Goal: Task Accomplishment & Management: Use online tool/utility

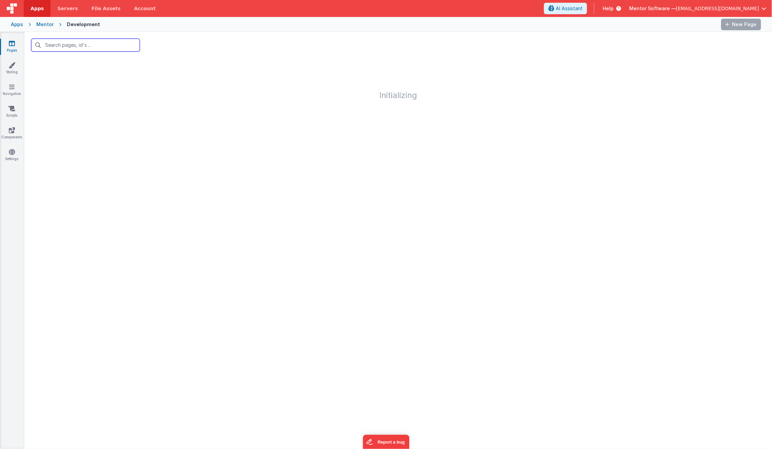
click at [89, 39] on input "text" at bounding box center [85, 45] width 109 height 13
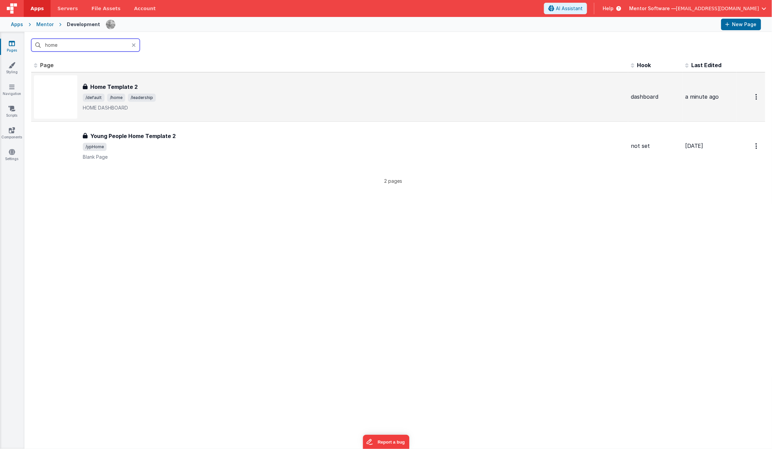
type input "home"
click at [115, 109] on p "HOME DASHBOARD" at bounding box center [354, 108] width 543 height 7
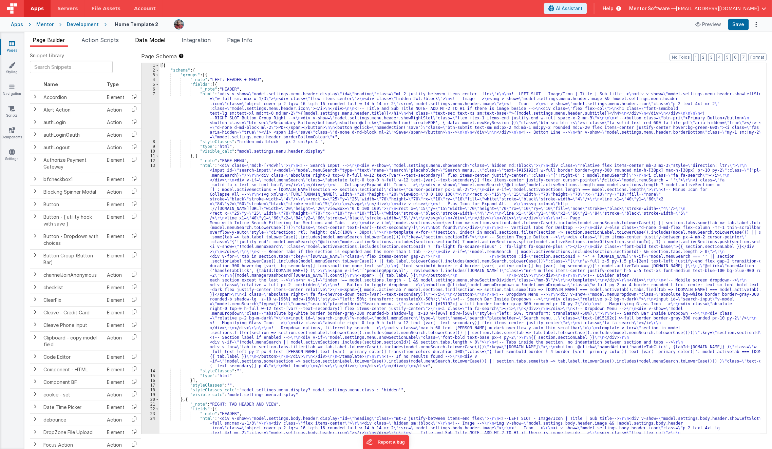
click at [147, 42] on span "Data Model" at bounding box center [150, 40] width 30 height 7
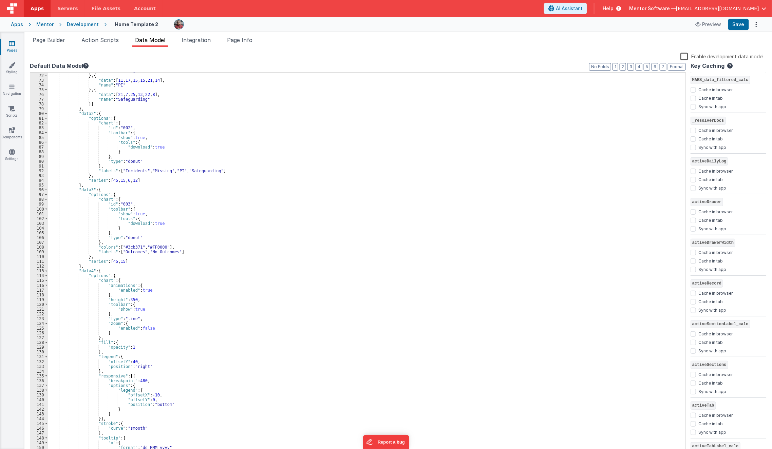
scroll to position [338, 0]
click at [159, 221] on div ""name" : "Missing" } , { "data" : [ 11 , 17 , 15 , 15 , 21 , 14 ] , "name" : "P…" at bounding box center [364, 265] width 632 height 392
click at [625, 68] on button "2" at bounding box center [623, 66] width 6 height 7
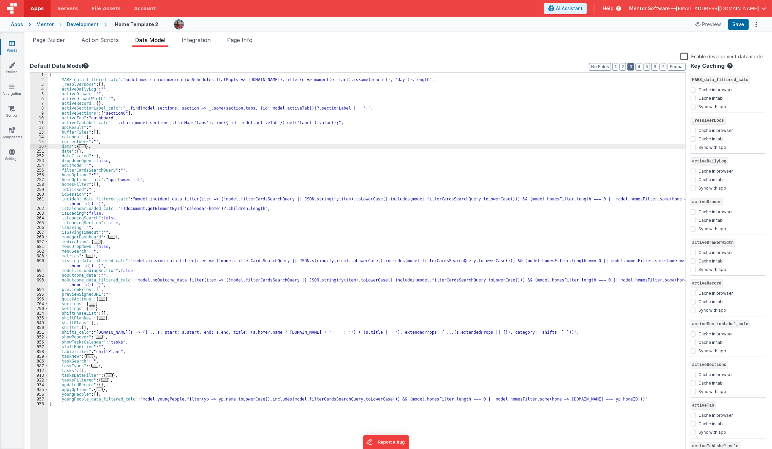
click at [634, 64] on button "3" at bounding box center [631, 66] width 7 height 7
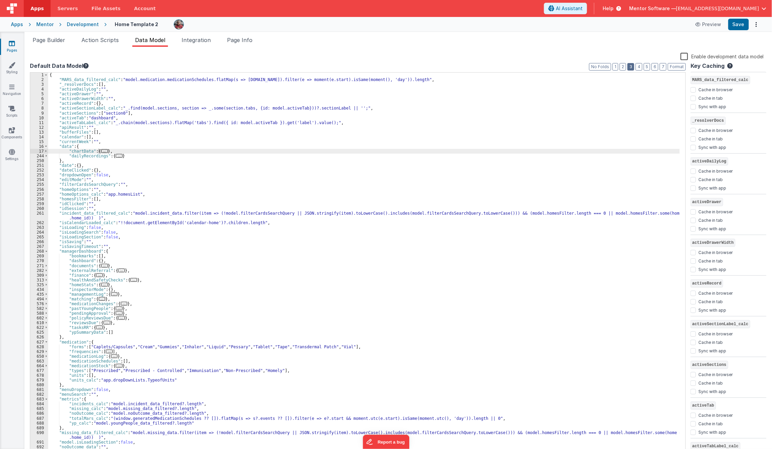
scroll to position [1, 0]
click at [169, 173] on div "{ "MARS_data_filtered_calc" : "model.medication.medicationSchedules.flatMap(s =…" at bounding box center [364, 268] width 632 height 392
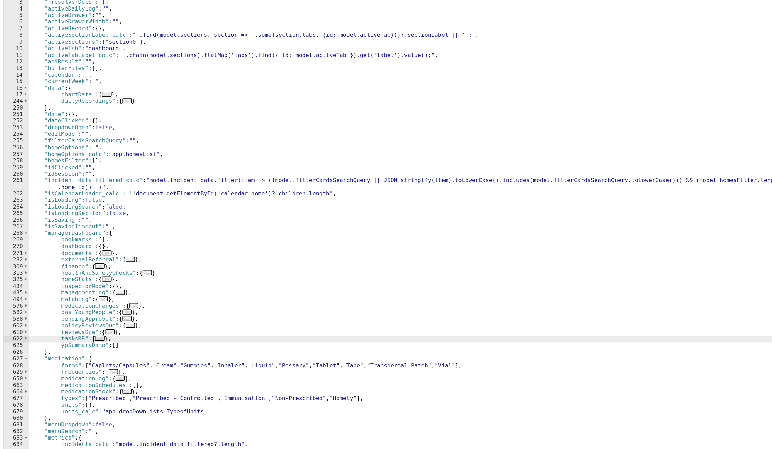
click at [98, 329] on span "..." at bounding box center [99, 327] width 7 height 4
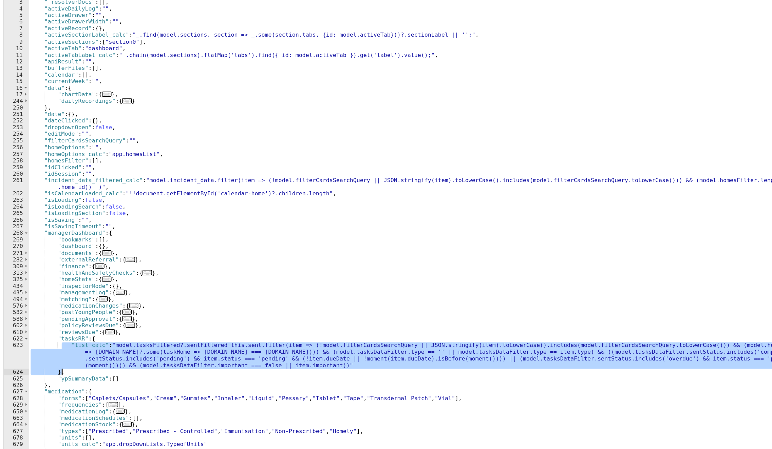
drag, startPoint x: 71, startPoint y: 333, endPoint x: 284, endPoint y: 349, distance: 213.8
click at [284, 349] on div "{ "MARS_data_filtered_calc" : "model.medication.medicationSchedules.flatMap(s =…" at bounding box center [364, 270] width 632 height 397
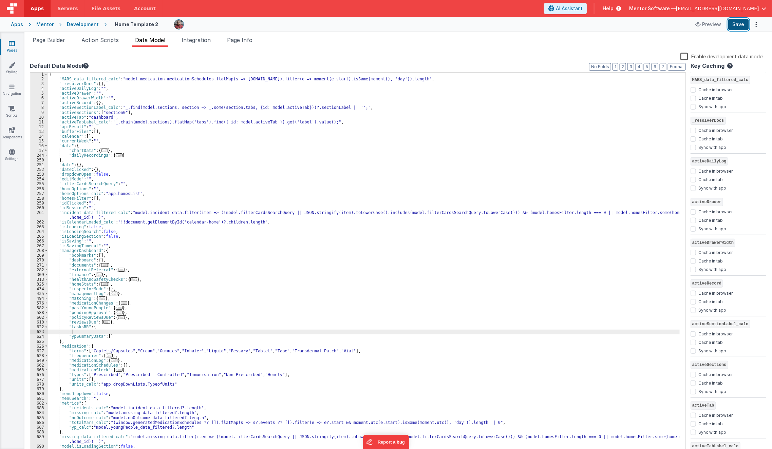
click at [739, 23] on button "Save" at bounding box center [738, 25] width 21 height 12
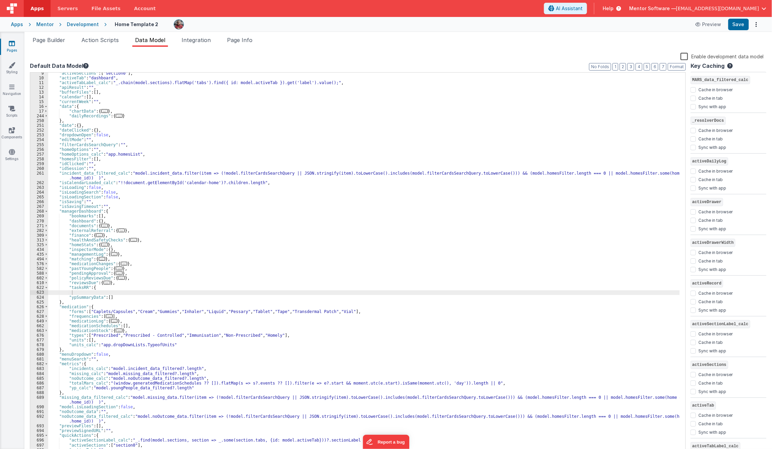
scroll to position [40, 0]
click at [187, 294] on div ""activeSections" : [ "section0" ] , "activeTab" : "dashboard" , "activeTabLabel…" at bounding box center [364, 267] width 632 height 392
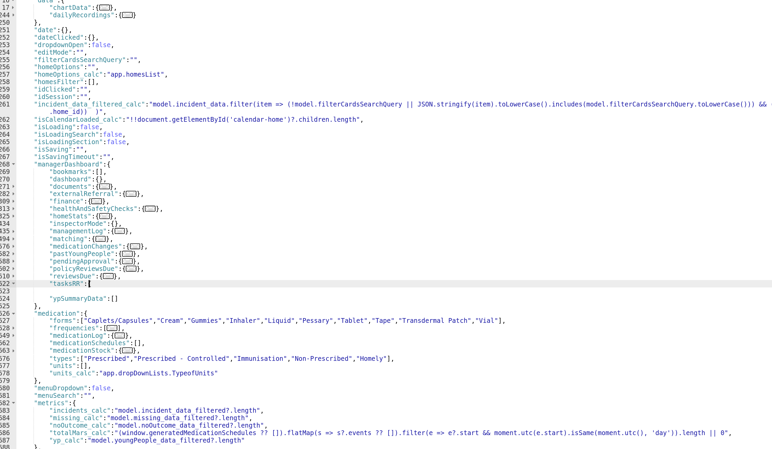
click at [108, 287] on div ""activeSections" : [ "section0" ] , "activeTab" : "dashboard" , "activeTabLabel…" at bounding box center [364, 267] width 632 height 392
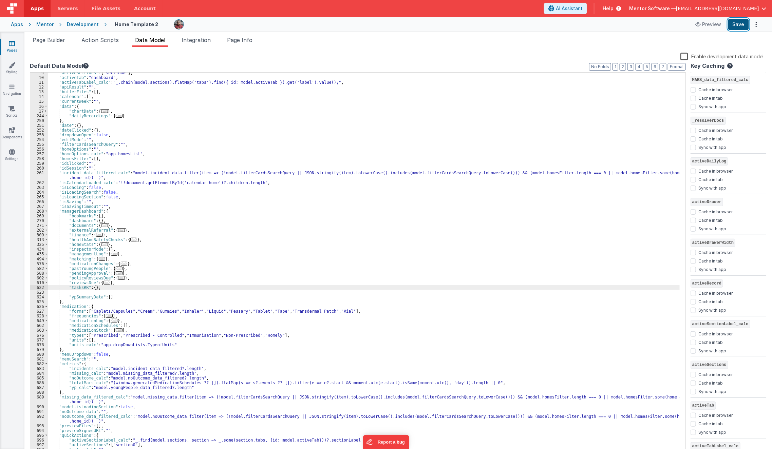
click at [743, 25] on button "Save" at bounding box center [738, 25] width 21 height 12
click at [612, 45] on ul "Page Builder Action Scripts Data Model Integration Page Info" at bounding box center [398, 41] width 748 height 11
click at [246, 41] on span "Page Info" at bounding box center [239, 40] width 25 height 7
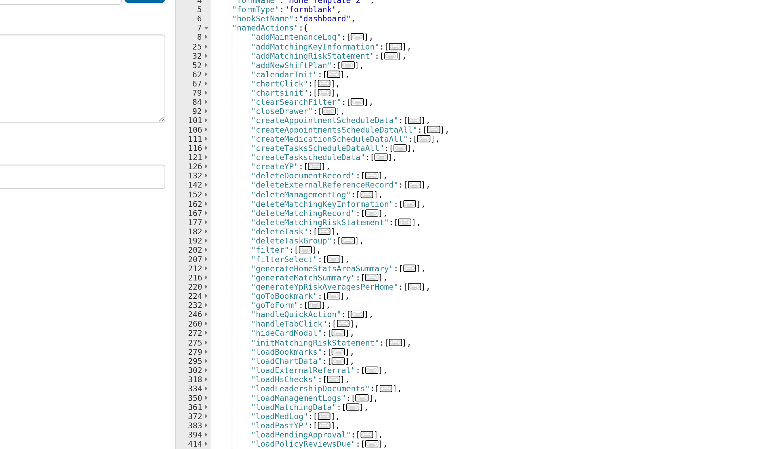
scroll to position [20, 0]
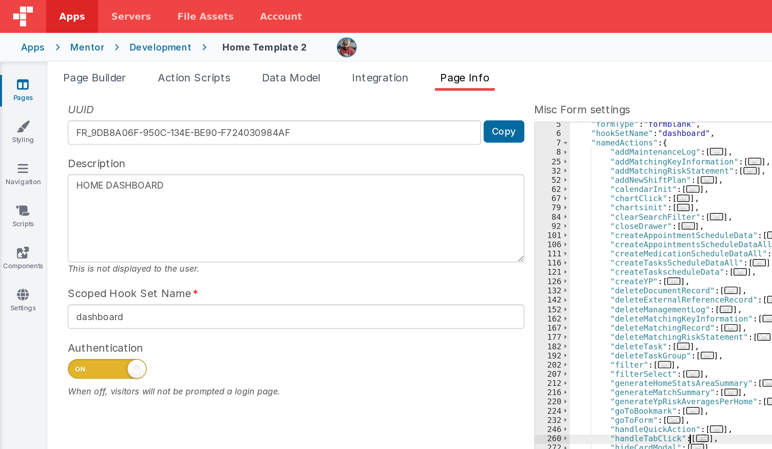
click at [173, 153] on div "UUID FR_9DB8A06F-950C-134E-BE90-F724030984AF Copy Description HOME DASHBOARD Th…" at bounding box center [398, 243] width 737 height 382
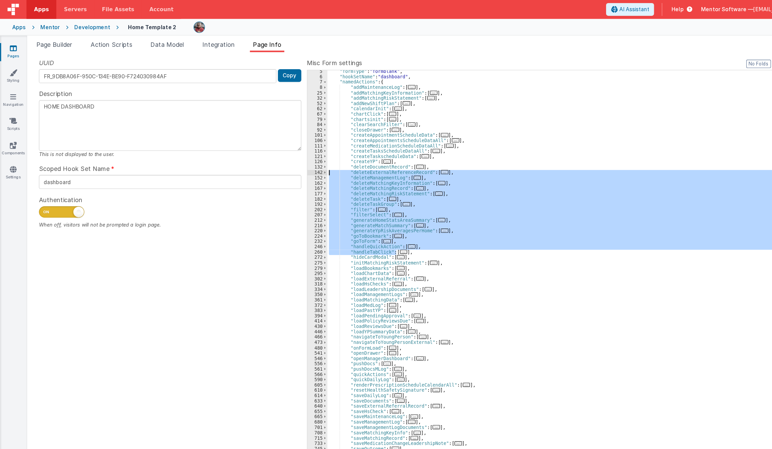
click at [406, 224] on div ""formType" : "formblank" , "hookSetName" : "dashboard" , "namedActions" : { "ad…" at bounding box center [527, 248] width 467 height 371
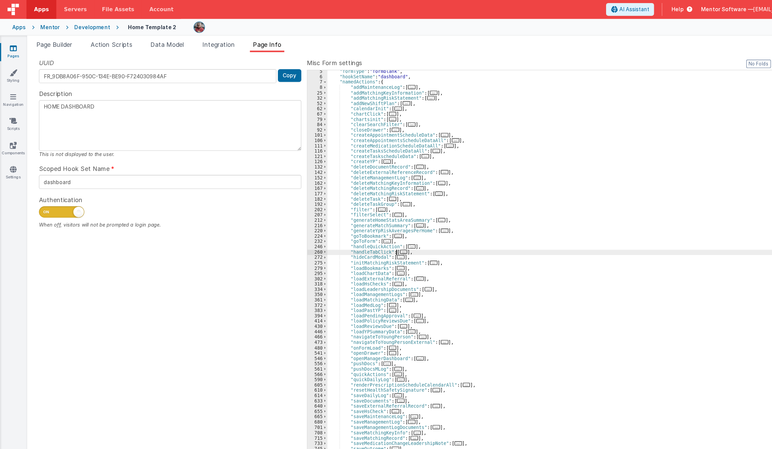
click at [360, 227] on span "..." at bounding box center [362, 226] width 7 height 4
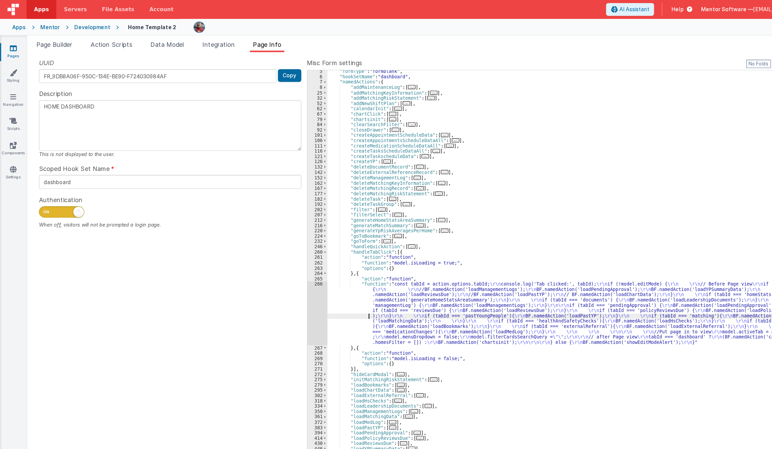
click at [319, 285] on div ""formType" : "formblank" , "hookSetName" : "dashboard" , "namedActions" : { "ad…" at bounding box center [527, 252] width 467 height 381
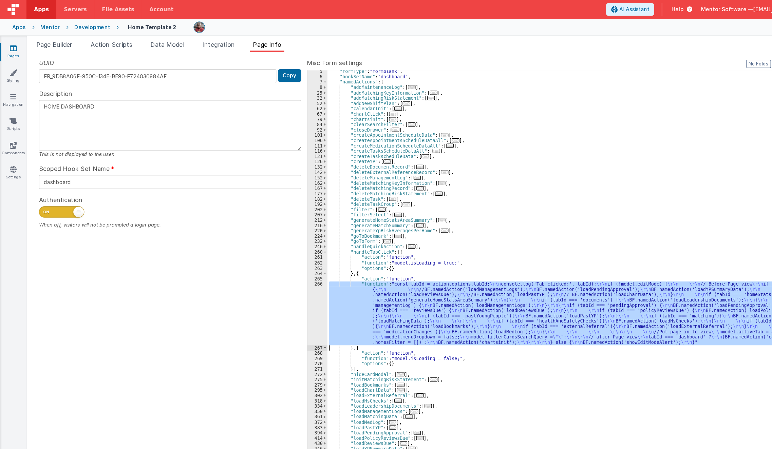
click at [278, 294] on div "266" at bounding box center [285, 281] width 18 height 57
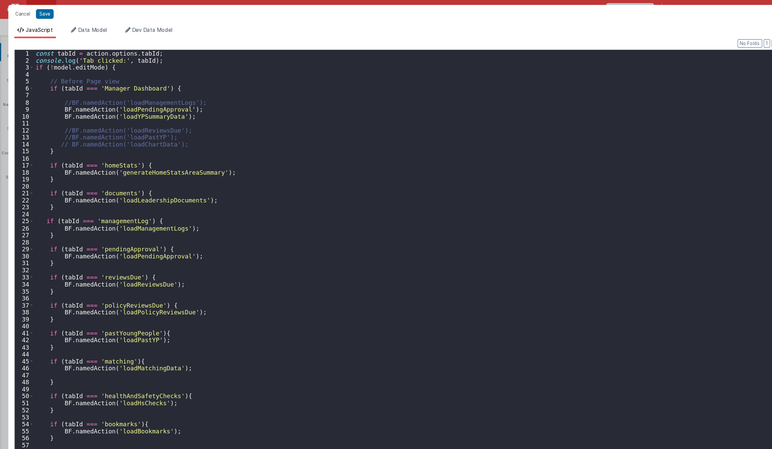
click at [174, 255] on div "const tabId = action . options . tabId ; console . log ( 'Tab clicked:' , tabId…" at bounding box center [392, 249] width 722 height 408
click at [174, 255] on div "const tabId = action . options . tabId ; console . log ( 'Tab clicked:' , tabId…" at bounding box center [392, 242] width 722 height 395
click at [174, 255] on div "const tabId = action . options . tabId ; console . log ( 'Tab clicked:' , tabId…" at bounding box center [392, 249] width 722 height 408
click at [174, 255] on div "const tabId = action . options . tabId ; console . log ( 'Tab clicked:' , tabId…" at bounding box center [392, 242] width 722 height 395
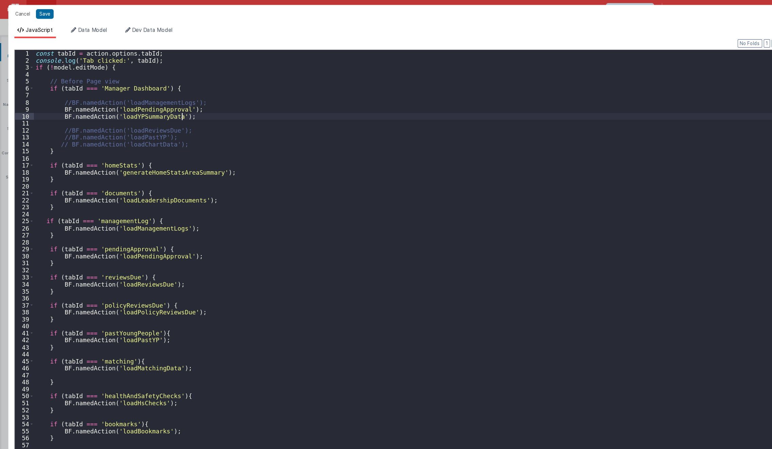
click at [182, 104] on div "const tabId = action . options . tabId ; console . log ( 'Tab clicked:' , tabId…" at bounding box center [392, 249] width 722 height 408
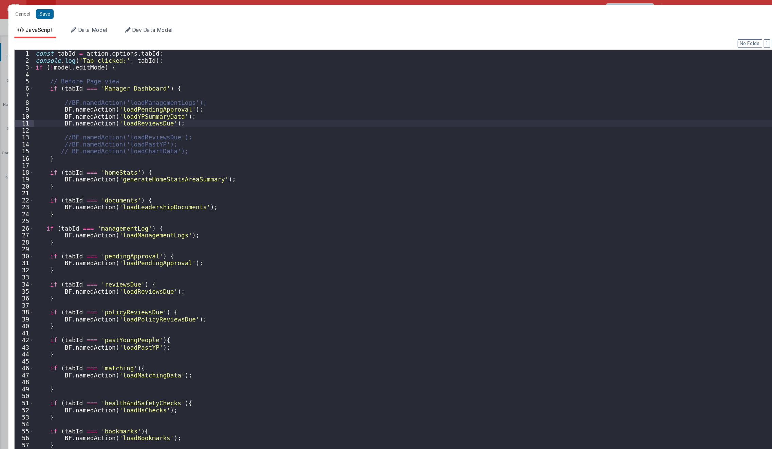
click at [179, 109] on div "const tabId = action . options . tabId ; console . log ( 'Tab clicked:' , tabId…" at bounding box center [392, 249] width 722 height 408
click at [175, 124] on div "const tabId = action . options . tabId ; console . log ( 'Tab clicked:' , tabId…" at bounding box center [392, 249] width 722 height 408
click at [167, 114] on div "const tabId = action . options . tabId ; console . log ( 'Tab clicked:' , tabId…" at bounding box center [392, 249] width 722 height 408
click at [42, 10] on button "Save" at bounding box center [40, 12] width 16 height 9
type textarea "HOME DASHBOARD"
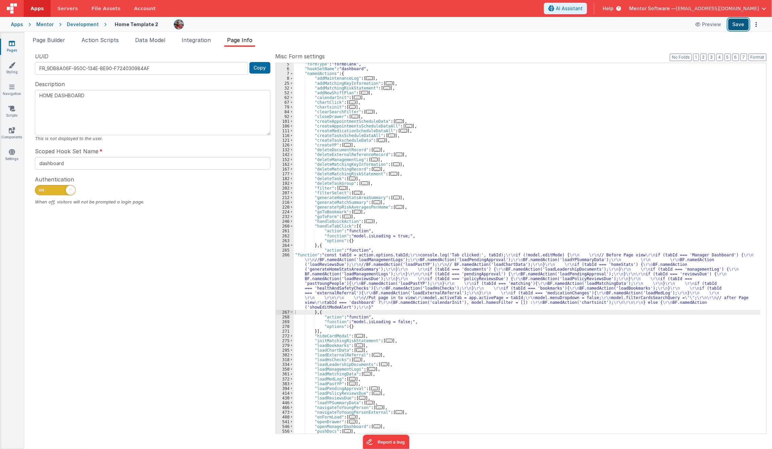
click at [731, 23] on button "Save" at bounding box center [738, 25] width 21 height 12
click at [346, 265] on div ""formType" : "formblank" , "hookSetName" : "dashboard" , "namedActions" : { "ad…" at bounding box center [527, 252] width 467 height 381
click at [157, 41] on span "Data Model" at bounding box center [150, 40] width 30 height 7
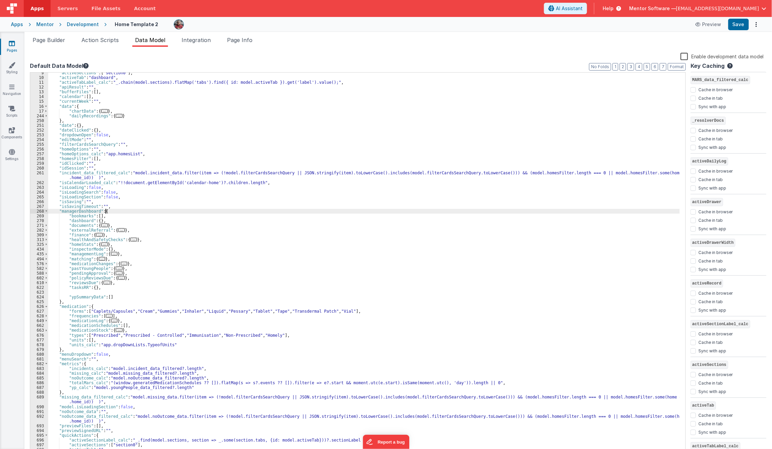
click at [203, 213] on div ""activeSections" : [ "section0" ] , "activeTab" : "dashboard" , "activeTabLabel…" at bounding box center [364, 267] width 632 height 392
click at [624, 67] on button "2" at bounding box center [623, 66] width 6 height 7
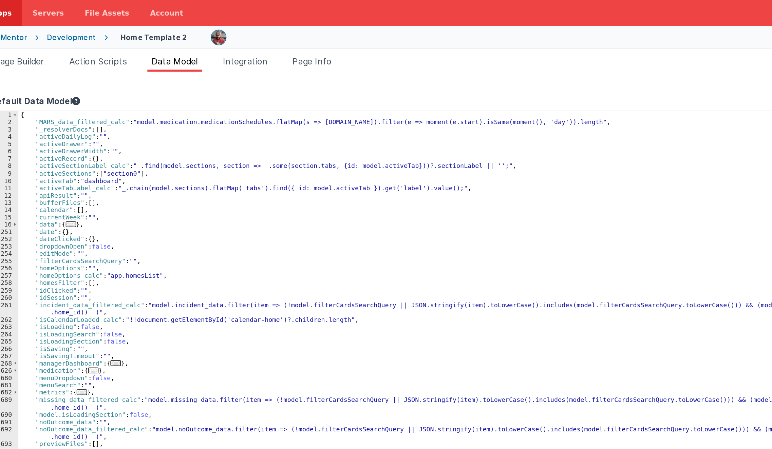
click at [103, 247] on div "{ "MARS_data_filtered_calc" : "model.medication.medicationSchedules.flatMap(s =…" at bounding box center [367, 269] width 638 height 392
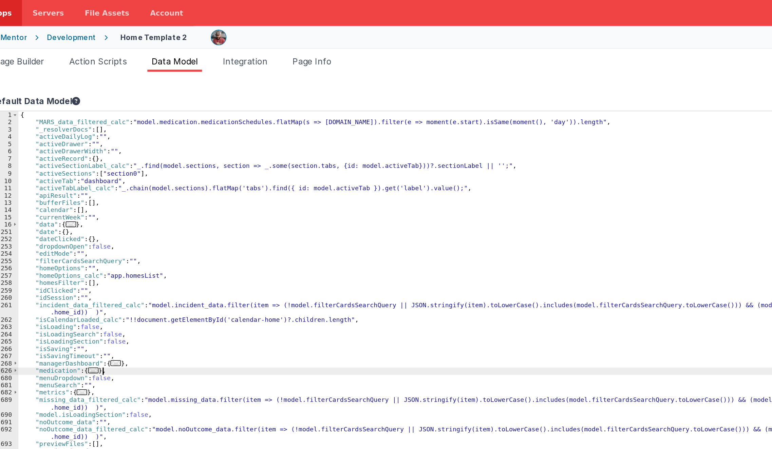
click at [109, 241] on div "{ "MARS_data_filtered_calc" : "model.medication.medicationSchedules.flatMap(s =…" at bounding box center [367, 269] width 638 height 392
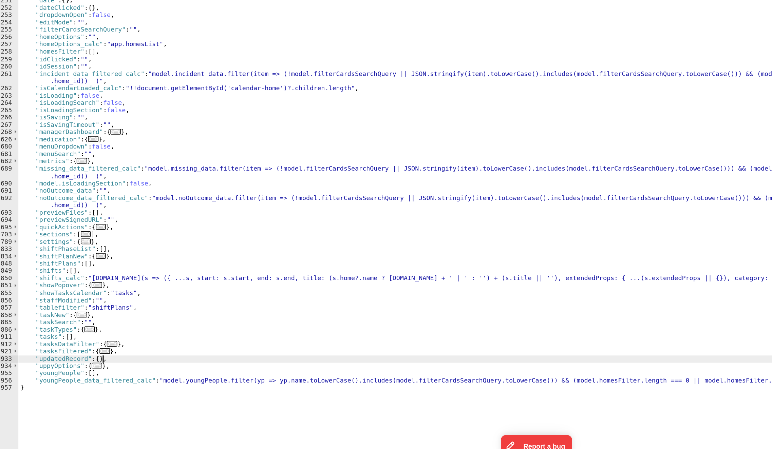
click at [103, 382] on span "..." at bounding box center [104, 380] width 7 height 4
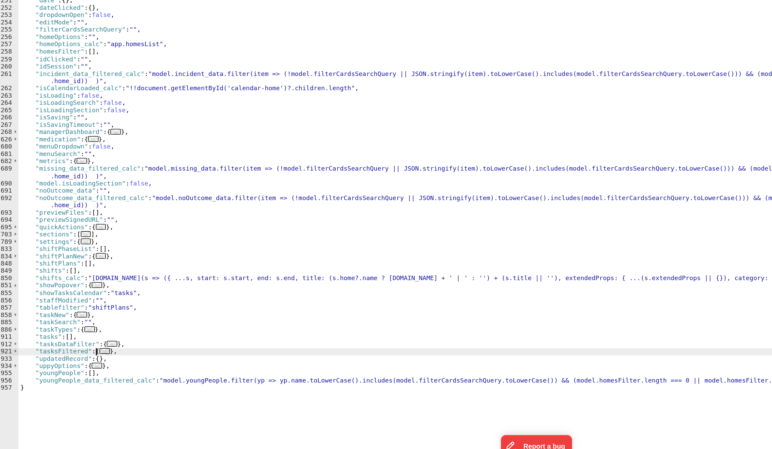
click at [103, 380] on span "..." at bounding box center [104, 380] width 7 height 4
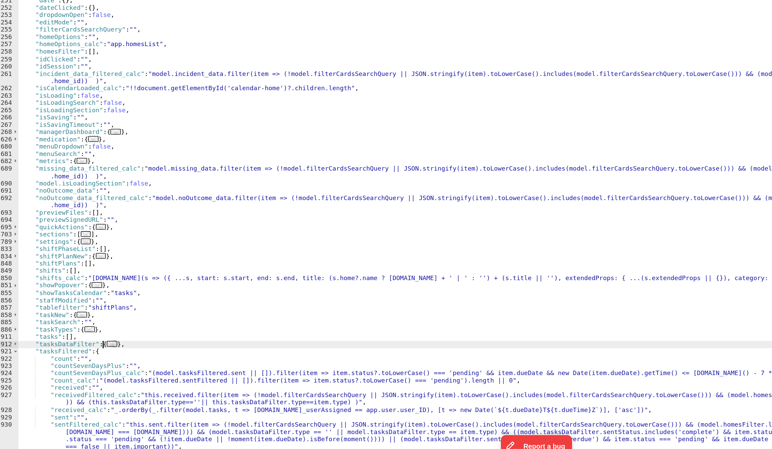
click at [106, 376] on span "..." at bounding box center [109, 376] width 7 height 4
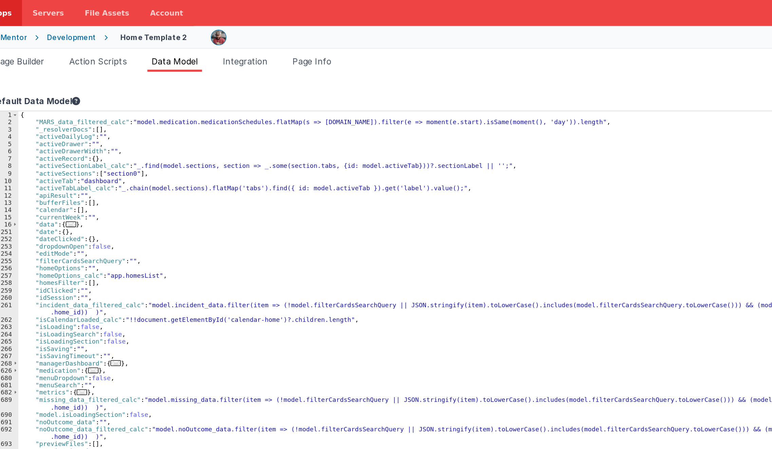
click at [45, 224] on div "1 2 3 4 5 6 7 8 9 10 11 12 13 14 15 16 251 252 253 254 255 256 257 258 259 260 …" at bounding box center [39, 269] width 18 height 392
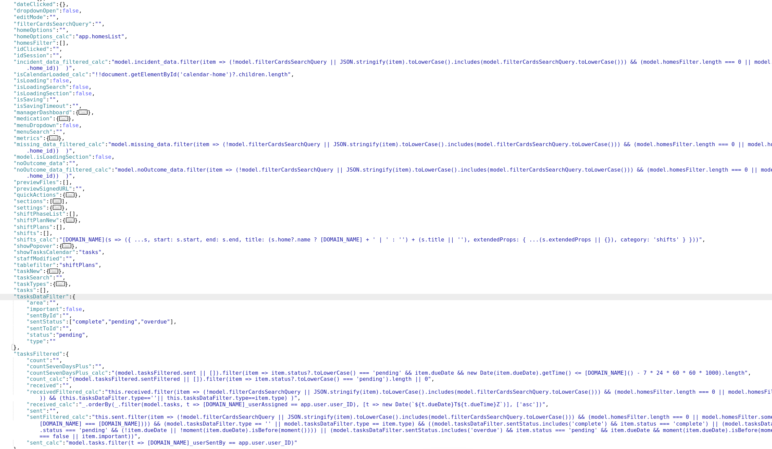
scroll to position [0, 0]
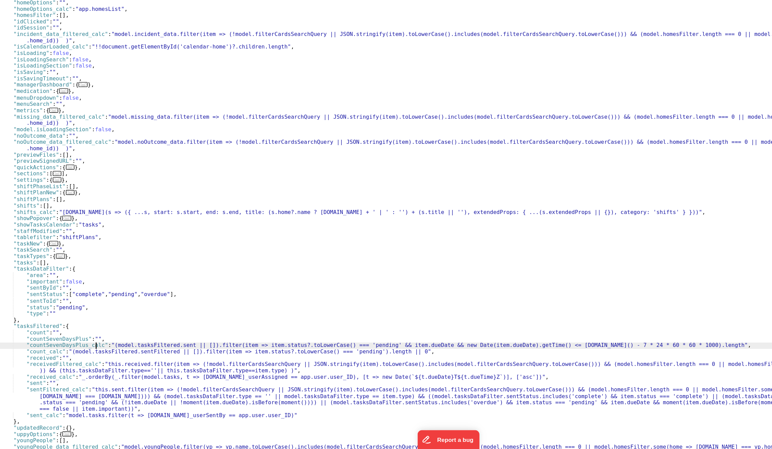
click at [122, 371] on div ""bufferFiles" : [ ] , "calendar" : [ ] , "currentWeek" : "" , "data" : { ... } …" at bounding box center [364, 264] width 632 height 392
click at [156, 377] on div ""bufferFiles" : [ ] , "calendar" : [ ] , "currentWeek" : "" , "data" : { ... } …" at bounding box center [364, 264] width 632 height 392
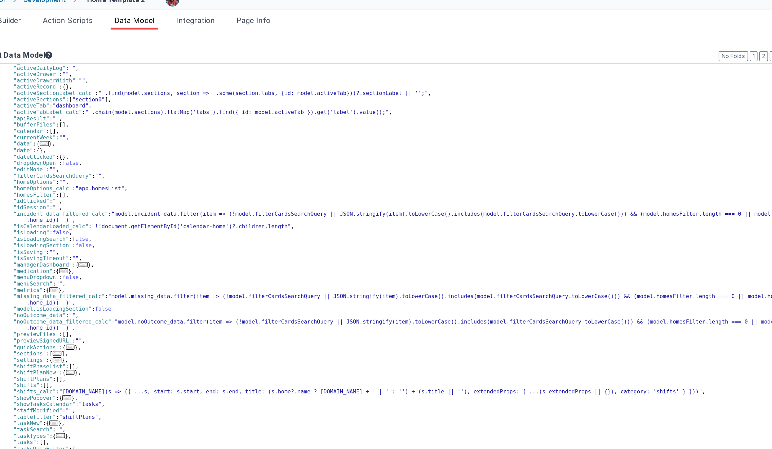
scroll to position [13, 0]
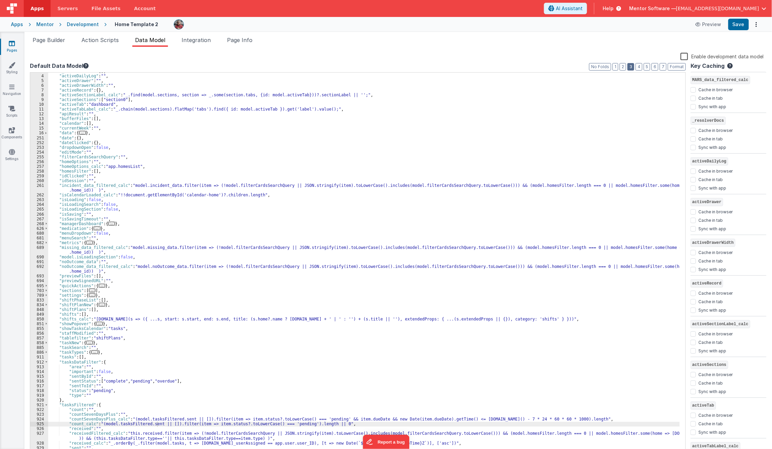
click at [634, 68] on button "3" at bounding box center [631, 66] width 7 height 7
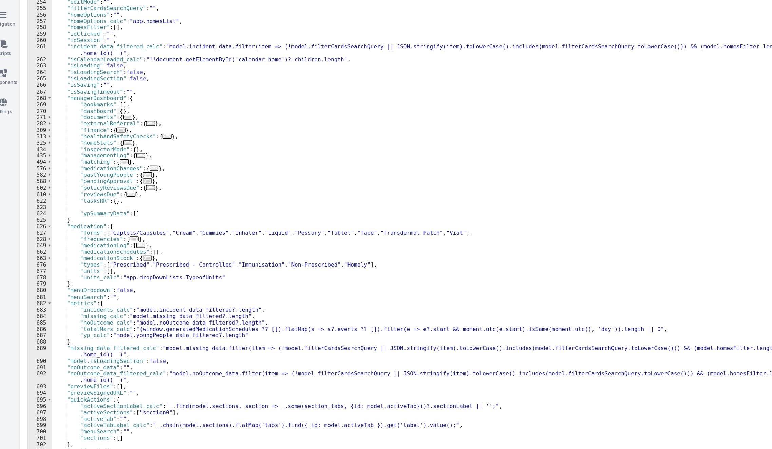
scroll to position [103, 0]
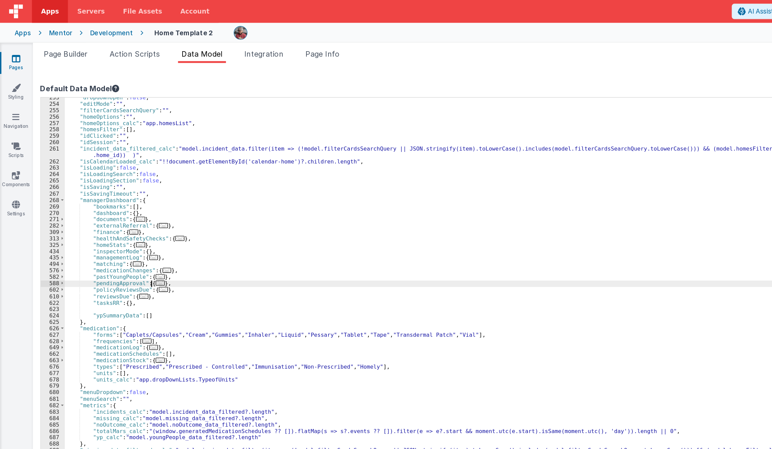
drag, startPoint x: 115, startPoint y: 210, endPoint x: 106, endPoint y: 135, distance: 76.3
click at [106, 135] on div ""dropdownOpen" : false , "editMode" : "" , "filterCardsSearchQuery" : "" , "hom…" at bounding box center [364, 266] width 632 height 392
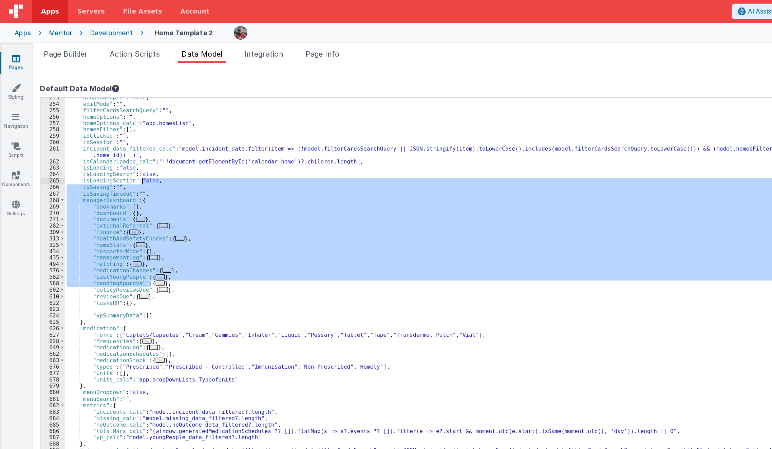
click at [149, 199] on div ""dropdownOpen" : false , "editMode" : "" , "filterCardsSearchQuery" : "" , "hom…" at bounding box center [364, 264] width 632 height 383
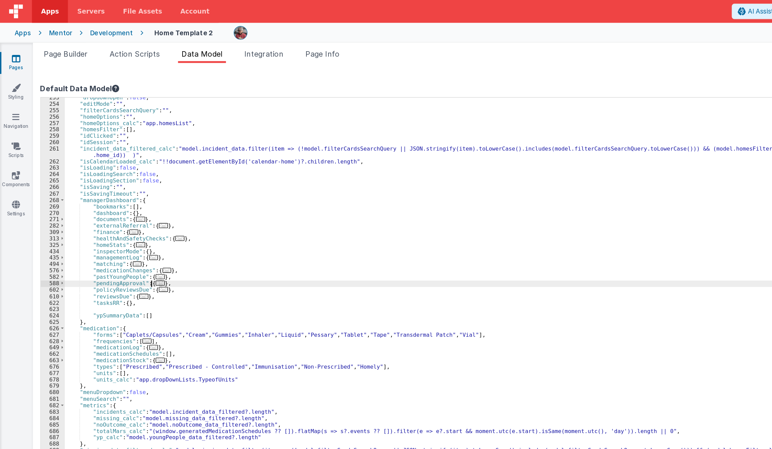
click at [117, 211] on span "..." at bounding box center [119, 211] width 7 height 4
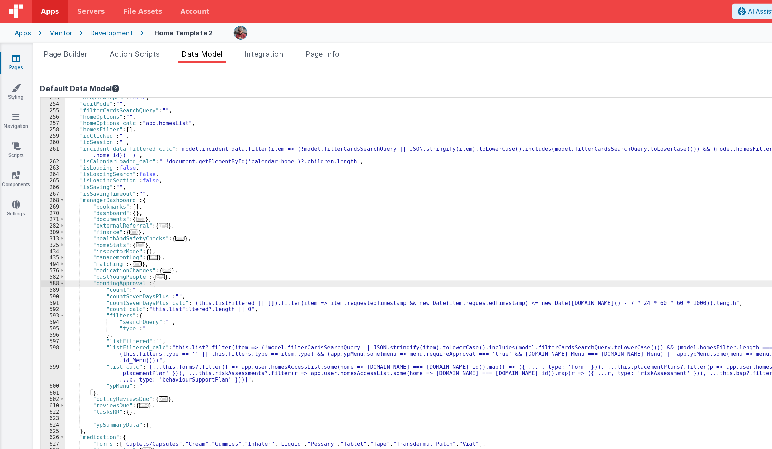
click at [161, 225] on div ""dropdownOpen" : false , "editMode" : "" , "filterCardsSearchQuery" : "" , "hom…" at bounding box center [364, 266] width 632 height 392
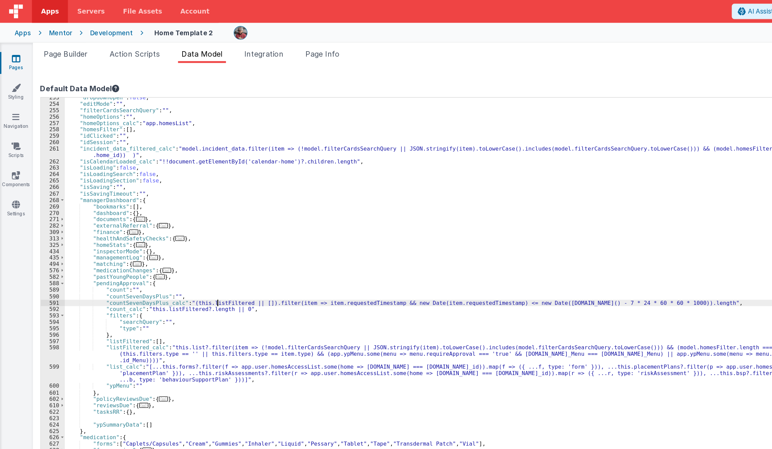
click at [161, 225] on div ""dropdownOpen" : false , "editMode" : "" , "filterCardsSearchQuery" : "" , "hom…" at bounding box center [364, 266] width 632 height 392
click at [137, 227] on div ""dropdownOpen" : false , "editMode" : "" , "filterCardsSearchQuery" : "" , "hom…" at bounding box center [364, 266] width 632 height 392
click at [135, 231] on div ""dropdownOpen" : false , "editMode" : "" , "filterCardsSearchQuery" : "" , "hom…" at bounding box center [364, 266] width 632 height 392
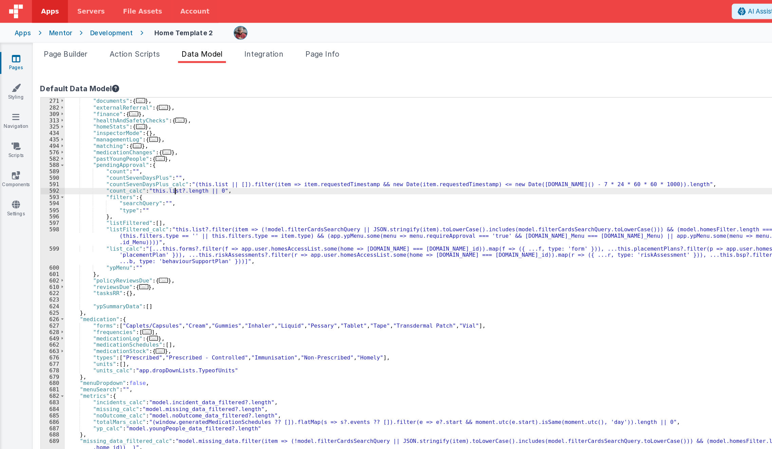
scroll to position [199, 0]
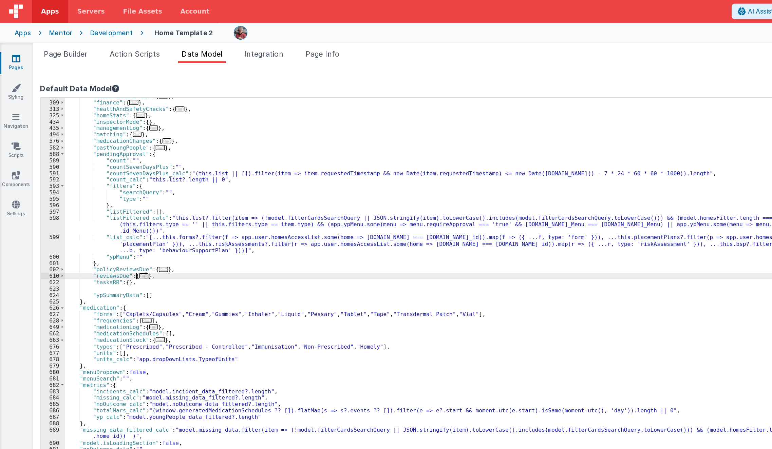
click at [104, 206] on span "..." at bounding box center [107, 205] width 7 height 4
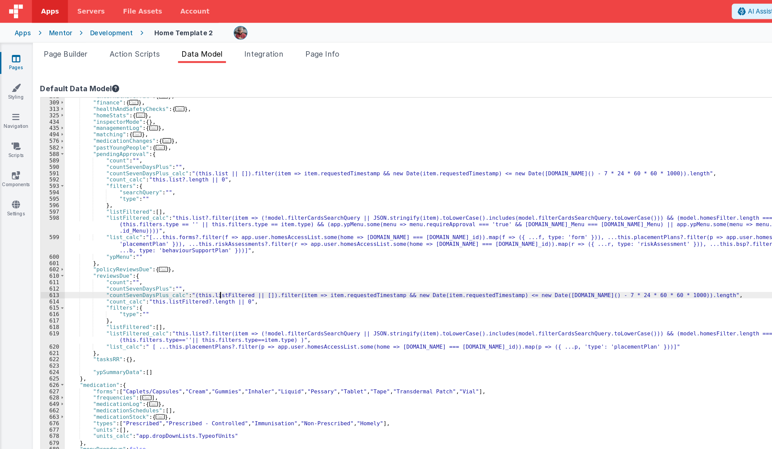
click at [163, 219] on div ""externalReferral" : { ... } , "finance" : { ... } , "healthAndSafetyChecks" : …" at bounding box center [364, 265] width 632 height 392
click at [141, 222] on div ""externalReferral" : { ... } , "finance" : { ... } , "healthAndSafetyChecks" : …" at bounding box center [364, 265] width 632 height 392
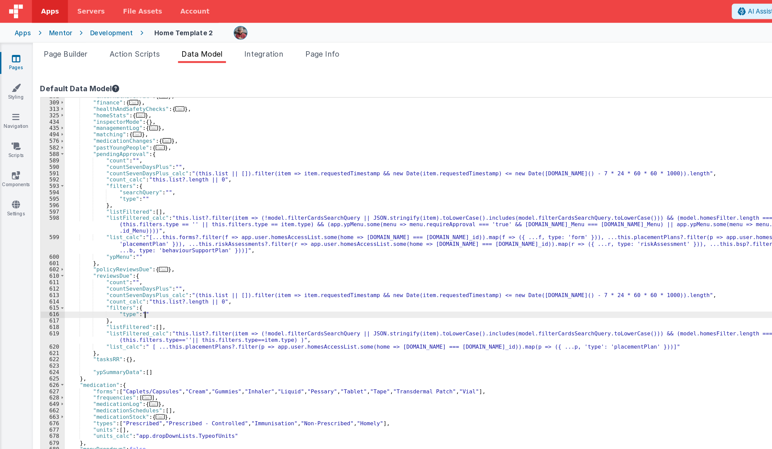
click at [143, 234] on div ""externalReferral" : { ... } , "finance" : { ... } , "healthAndSafetyChecks" : …" at bounding box center [364, 265] width 632 height 392
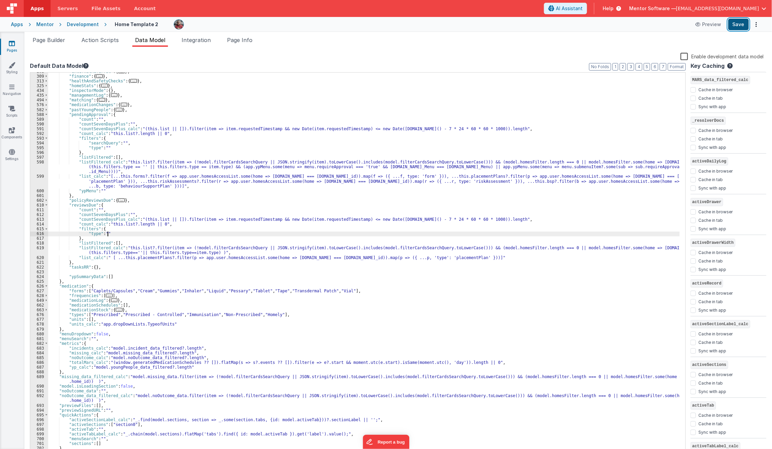
click at [743, 21] on button "Save" at bounding box center [738, 25] width 21 height 12
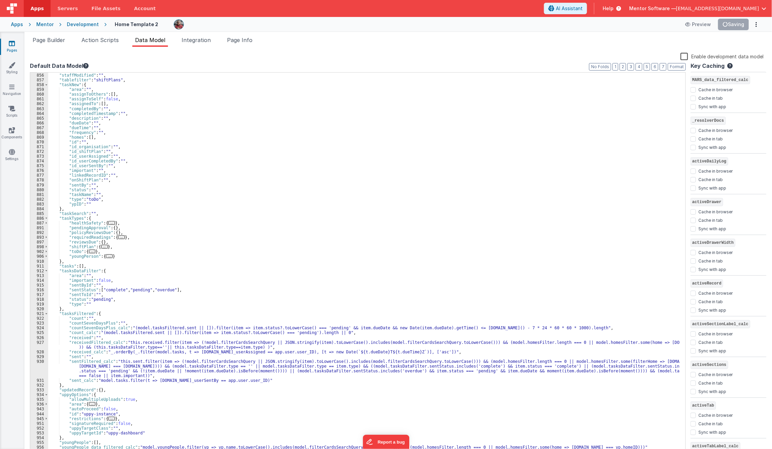
scroll to position [725, 0]
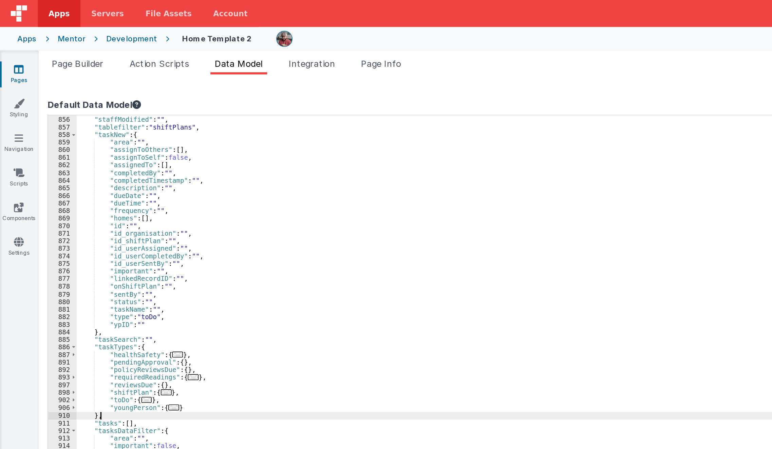
click at [218, 123] on div ""showTasksCalendar" : "tasks" , "staffModified" : "" , "tablefilter" : "shiftPl…" at bounding box center [364, 264] width 632 height 392
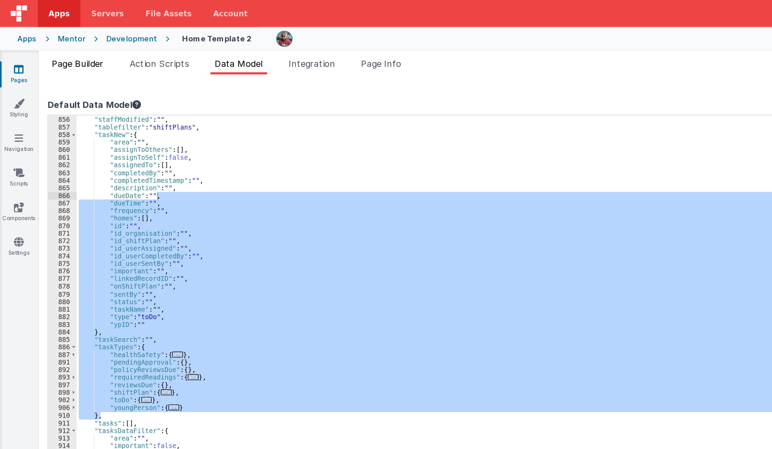
click at [58, 41] on span "Page Builder" at bounding box center [49, 40] width 33 height 7
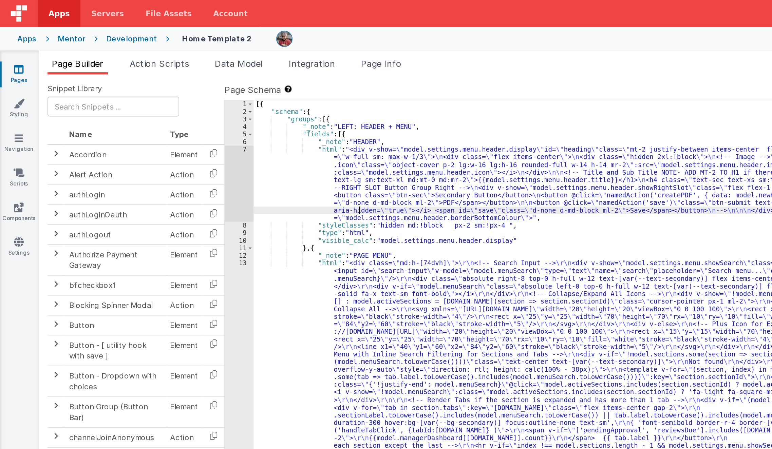
click at [225, 132] on div "[{ "schema" : { "groups" : [{ "_note" : "LEFT: HEADER + MENU" , "fields" : [{ "…" at bounding box center [460, 337] width 601 height 548
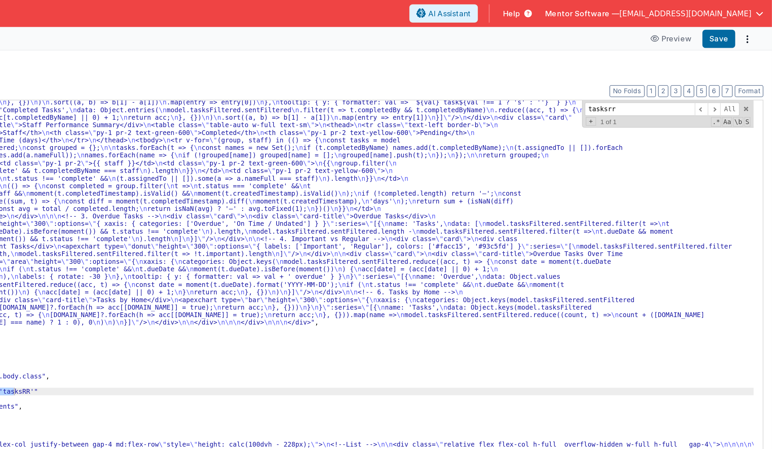
scroll to position [0, 0]
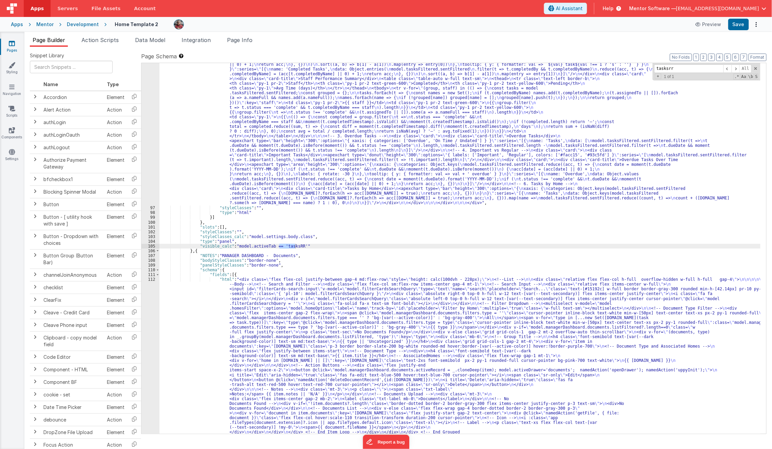
type input "tasksrr"
click at [200, 156] on div ""html" : "<div class= \" flex flex-col gap-4 rounded-md \" style= \" height: ca…" at bounding box center [460, 169] width 601 height 1140
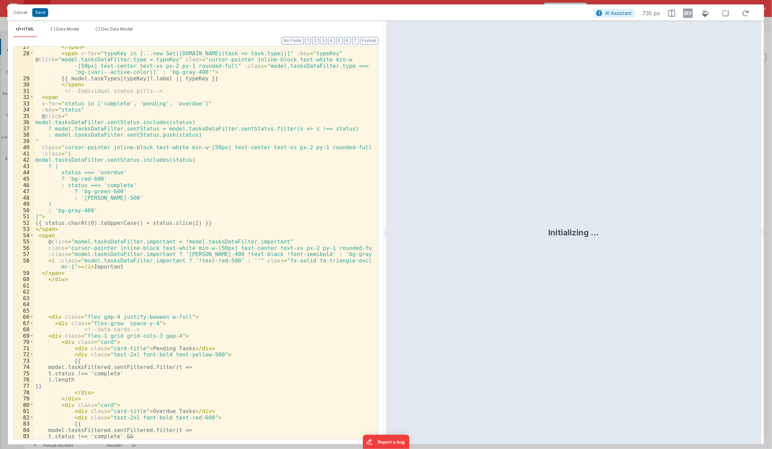
scroll to position [223, 0]
click at [169, 91] on div "</ span > < span v-for = "typeKey in [...new Set([DOMAIN_NAME](task => task.typ…" at bounding box center [203, 247] width 339 height 406
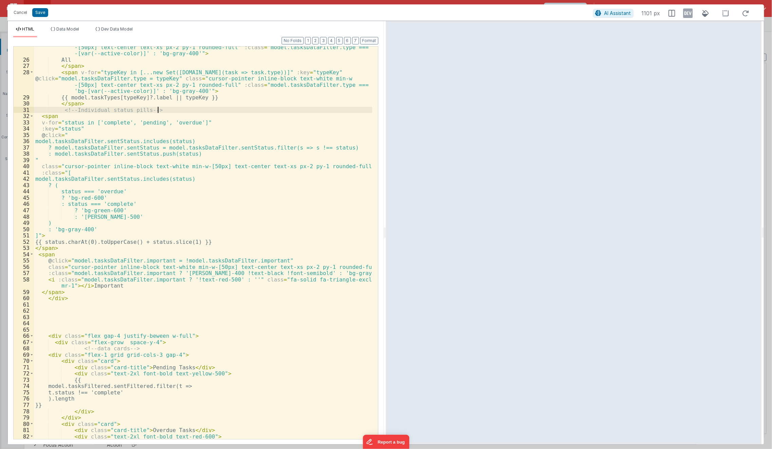
scroll to position [162, 0]
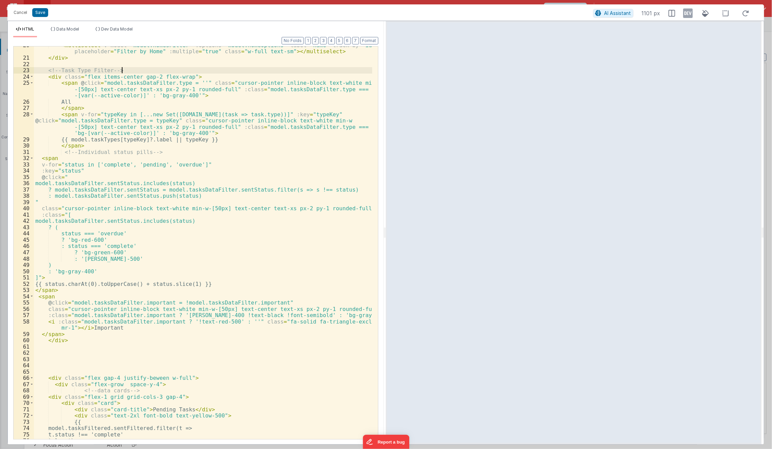
click at [134, 70] on div "< multiselect v-model = "model.homesFilter" :options = "model.homeOptions" labe…" at bounding box center [203, 248] width 339 height 412
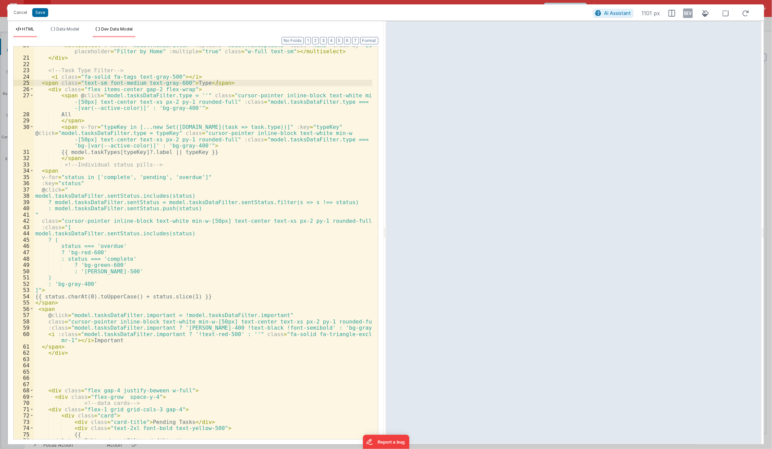
click at [122, 31] on span "Dev Data Model" at bounding box center [117, 28] width 32 height 5
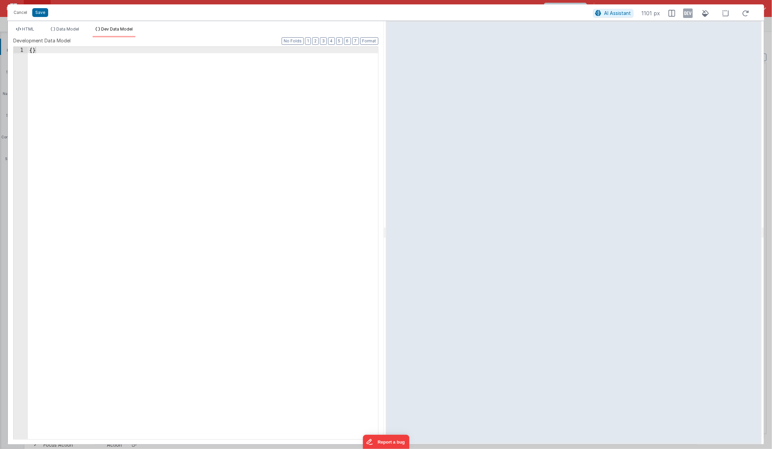
click at [195, 126] on div "{ }" at bounding box center [203, 250] width 351 height 406
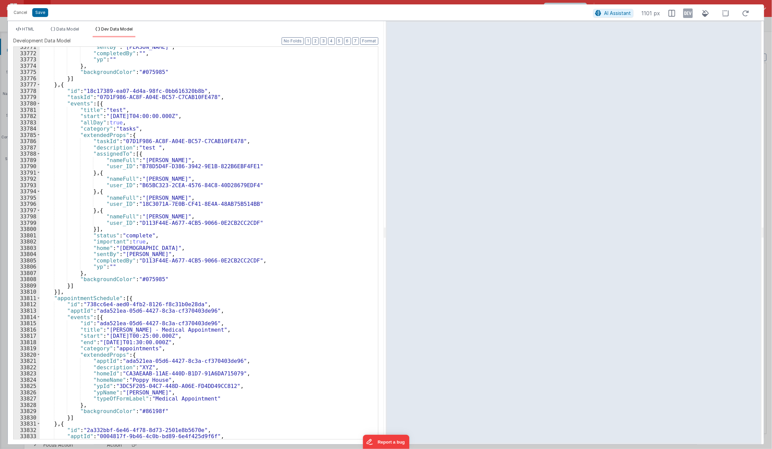
scroll to position [10729, 0]
click at [691, 13] on icon at bounding box center [689, 13] width 10 height 11
click at [30, 29] on span "HTML" at bounding box center [28, 28] width 12 height 5
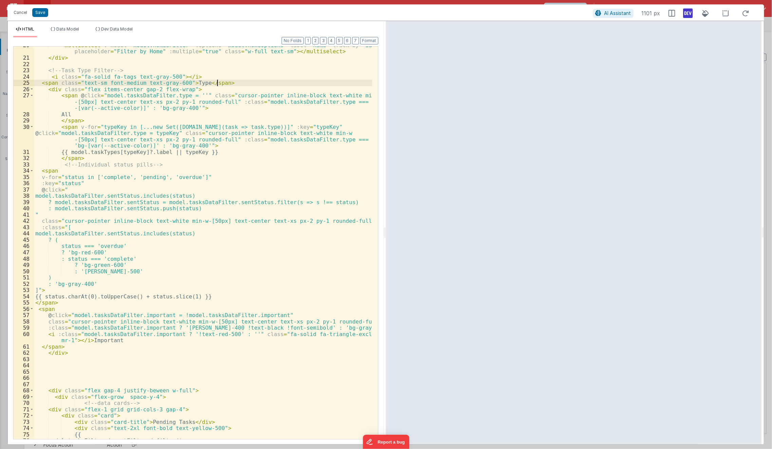
click at [230, 82] on div "< multiselect v-model = "model.homesFilter" :options = "model.homeOptions" labe…" at bounding box center [203, 248] width 339 height 412
click at [230, 82] on div "< multiselect v-model = "model.homesFilter" :options = "model.homeOptions" labe…" at bounding box center [203, 243] width 338 height 393
click at [230, 82] on div "< multiselect v-model = "model.homesFilter" :options = "model.homeOptions" labe…" at bounding box center [203, 248] width 339 height 412
click at [212, 78] on div "< multiselect v-model = "model.homesFilter" :options = "model.homeOptions" labe…" at bounding box center [203, 248] width 339 height 412
drag, startPoint x: 43, startPoint y: 75, endPoint x: 228, endPoint y: 81, distance: 184.4
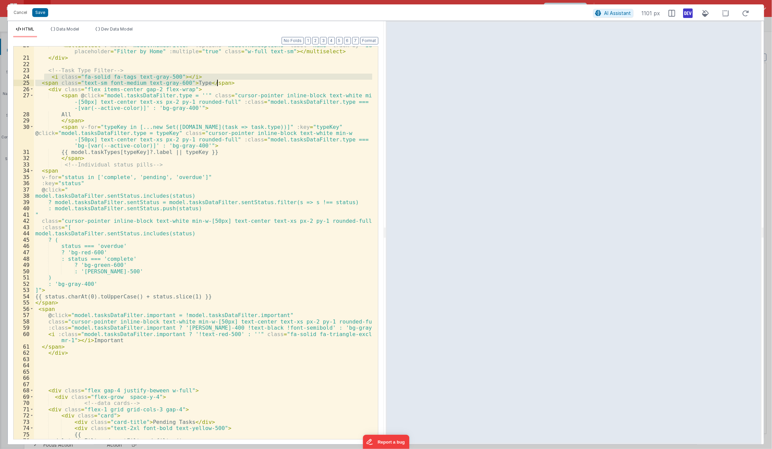
click at [228, 81] on div "< multiselect v-model = "model.homesFilter" :options = "model.homeOptions" labe…" at bounding box center [203, 248] width 339 height 412
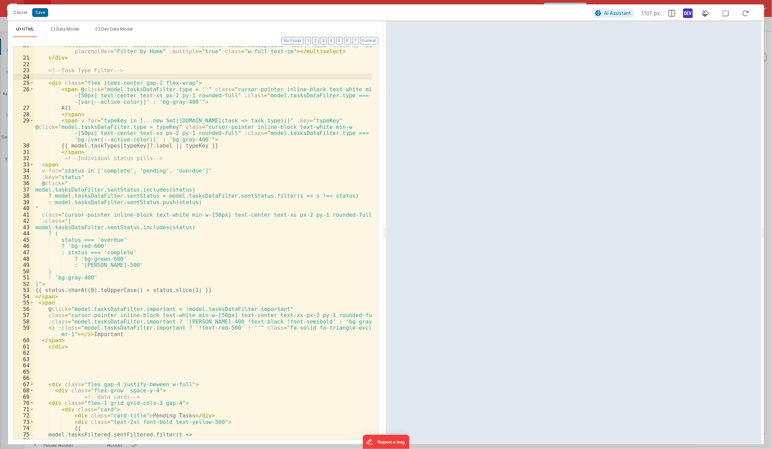
click at [56, 88] on div "< multiselect v-model = "model.homesFilter" :options = "model.homeOptions" labe…" at bounding box center [203, 248] width 339 height 412
paste textarea
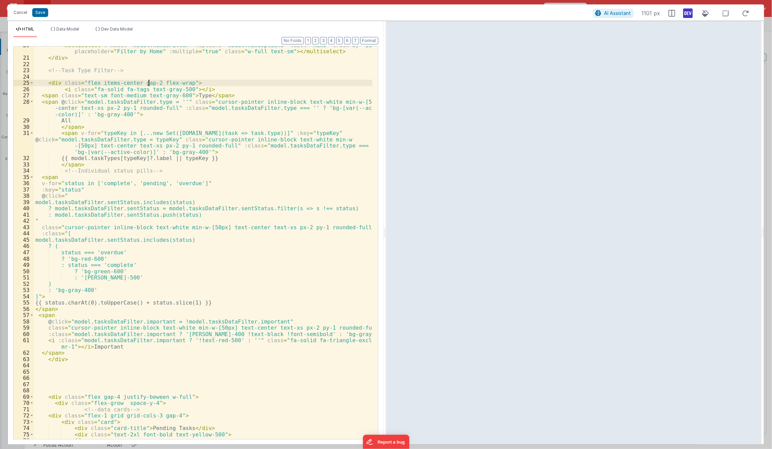
click at [148, 80] on div "< multiselect v-model = "model.homesFilter" :options = "model.homeOptions" labe…" at bounding box center [203, 248] width 339 height 412
click at [194, 97] on div "< multiselect v-model = "model.homesFilter" :options = "model.homeOptions" labe…" at bounding box center [203, 248] width 339 height 412
click at [181, 88] on div "< multiselect v-model = "model.homesFilter" :options = "model.homeOptions" labe…" at bounding box center [203, 248] width 339 height 412
click at [194, 125] on div "< multiselect v-model = "model.homesFilter" :options = "model.homeOptions" labe…" at bounding box center [203, 248] width 339 height 412
click at [179, 171] on div "< multiselect v-model = "model.homesFilter" :options = "model.homeOptions" labe…" at bounding box center [203, 248] width 339 height 412
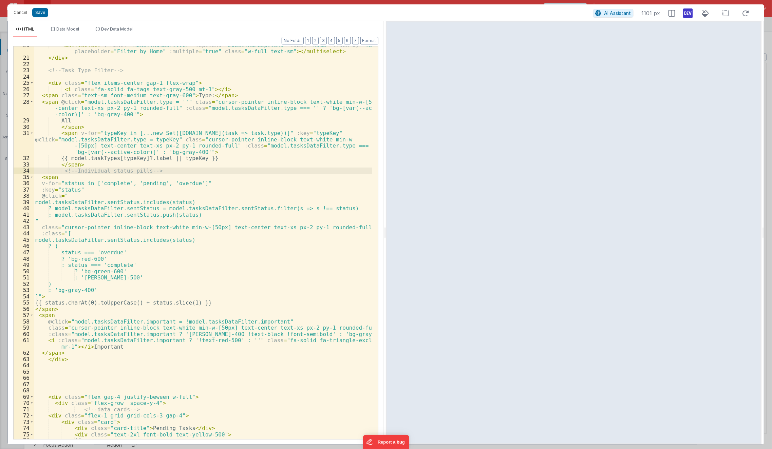
paste textarea
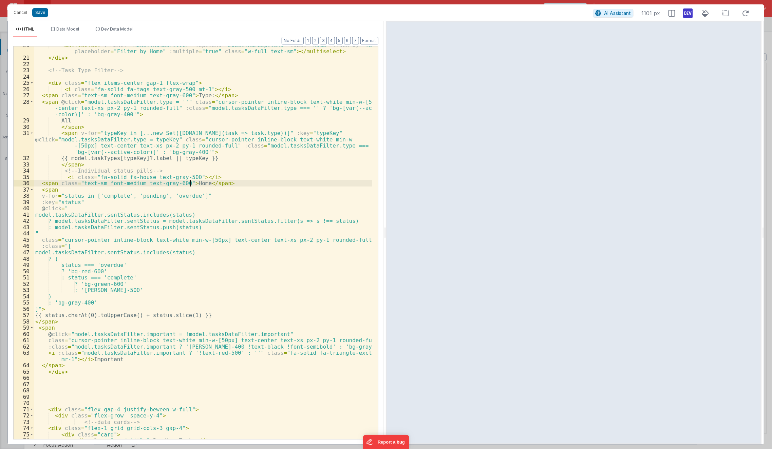
click at [192, 186] on div "< multiselect v-model = "model.homesFilter" :options = "model.homeOptions" labe…" at bounding box center [203, 248] width 339 height 412
click at [133, 178] on div "< multiselect v-model = "model.homesFilter" :options = "model.homeOptions" labe…" at bounding box center [203, 248] width 339 height 412
click at [123, 178] on div "< multiselect v-model = "model.homesFilter" :options = "model.homeOptions" labe…" at bounding box center [203, 248] width 339 height 412
click at [201, 186] on div "< multiselect v-model = "model.homesFilter" :options = "model.homeOptions" labe…" at bounding box center [203, 248] width 339 height 412
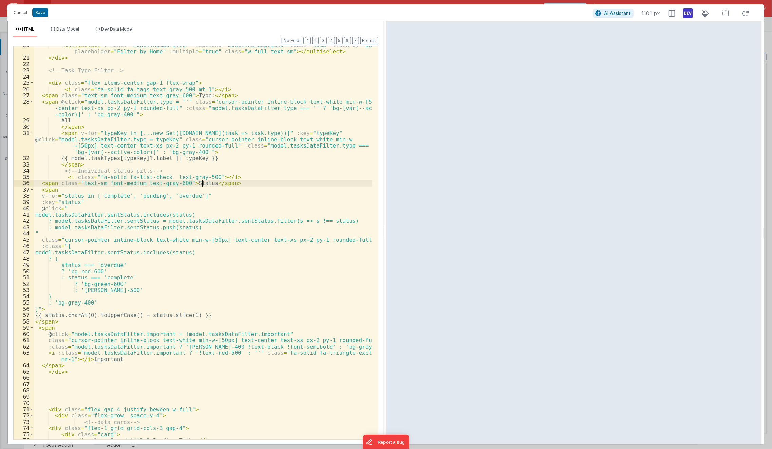
click at [202, 184] on div "< multiselect v-model = "model.homesFilter" :options = "model.homeOptions" labe…" at bounding box center [203, 248] width 339 height 412
click at [198, 90] on div "< multiselect v-model = "model.homesFilter" :options = "model.homeOptions" labe…" at bounding box center [203, 248] width 339 height 412
click at [181, 94] on div "< multiselect v-model = "model.homesFilter" :options = "model.homeOptions" labe…" at bounding box center [203, 248] width 339 height 412
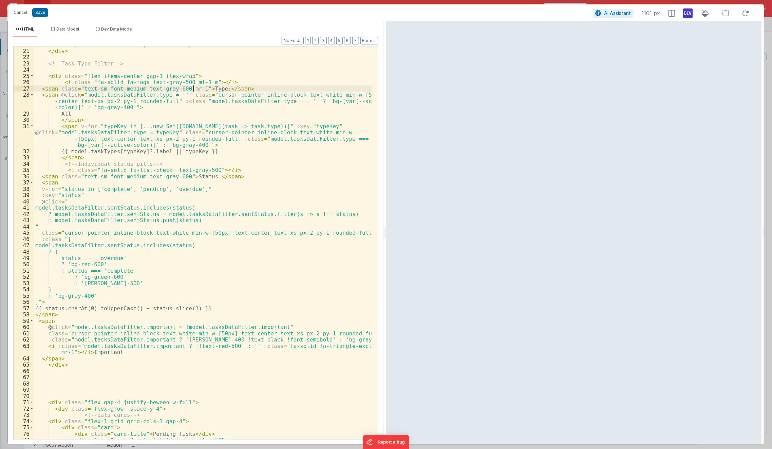
scroll to position [168, 0]
click at [135, 172] on div "< multiselect v-model = "model.homesFilter" :options = "model.homeOptions" labe…" at bounding box center [203, 241] width 339 height 412
click at [205, 171] on div "< multiselect v-model = "model.homesFilter" :options = "model.homeOptions" labe…" at bounding box center [203, 241] width 339 height 412
click at [178, 179] on div "< multiselect v-model = "model.homesFilter" :options = "model.homeOptions" labe…" at bounding box center [203, 241] width 339 height 412
click at [220, 168] on div "< multiselect v-model = "model.homesFilter" :options = "model.homeOptions" labe…" at bounding box center [203, 241] width 339 height 412
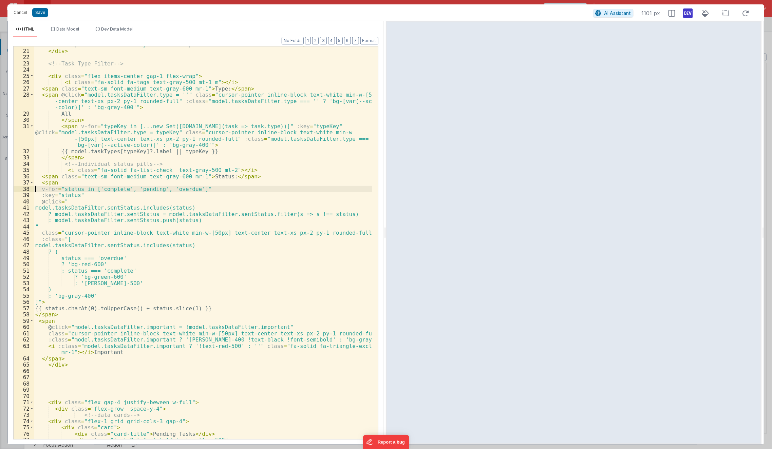
click at [35, 191] on div "< multiselect v-model = "model.homesFilter" :options = "model.homeOptions" labe…" at bounding box center [203, 241] width 339 height 412
click at [31, 182] on span at bounding box center [32, 183] width 4 height 6
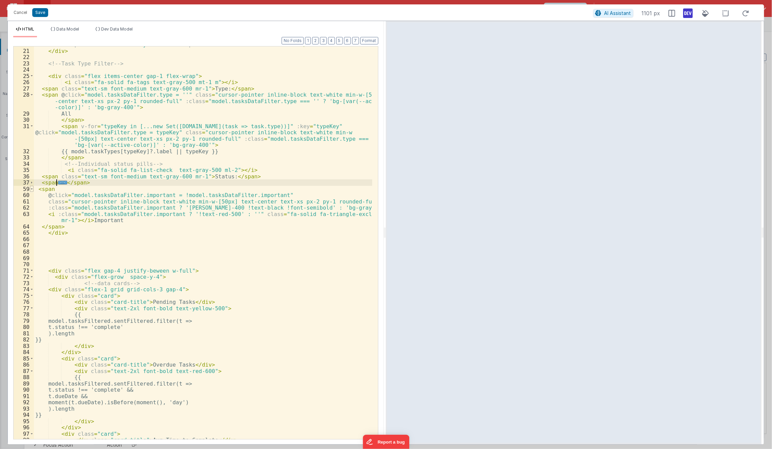
click at [30, 189] on span at bounding box center [32, 189] width 4 height 6
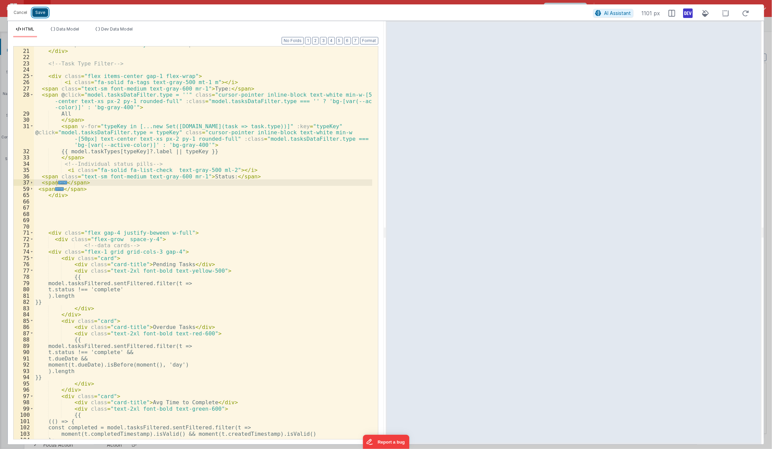
click at [42, 13] on button "Save" at bounding box center [40, 12] width 16 height 9
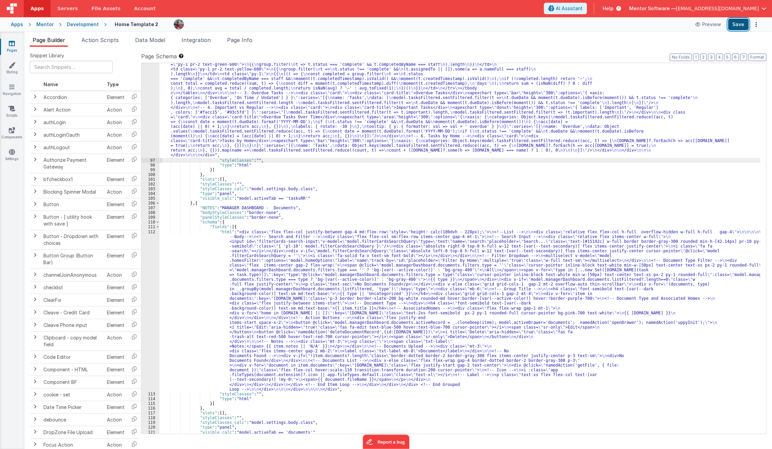
click at [741, 27] on button "Save" at bounding box center [738, 25] width 21 height 12
click at [316, 181] on div ""html" : "<div class= \" flex flex-col gap-4 rounded-md \" style= \" height: ca…" at bounding box center [460, 66] width 601 height 935
click at [151, 38] on span "Data Model" at bounding box center [150, 40] width 30 height 7
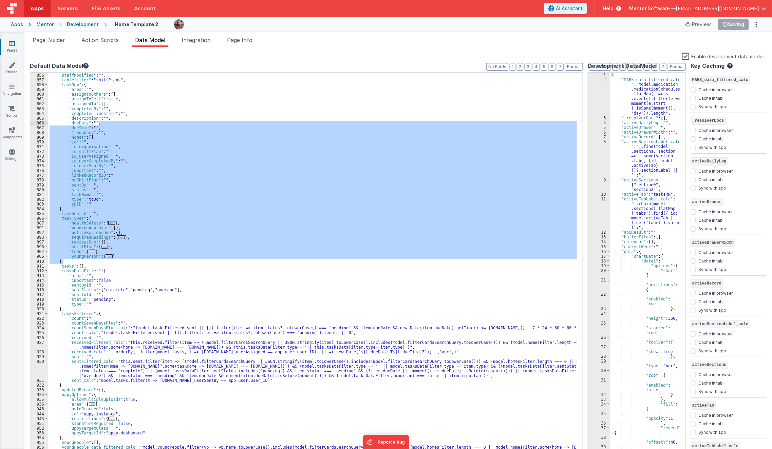
scroll to position [726, 0]
click at [665, 107] on div "{ "MARS_data_filtered_calc " : "model.medication .medicationSchedules .flatMap(…" at bounding box center [645, 269] width 69 height 392
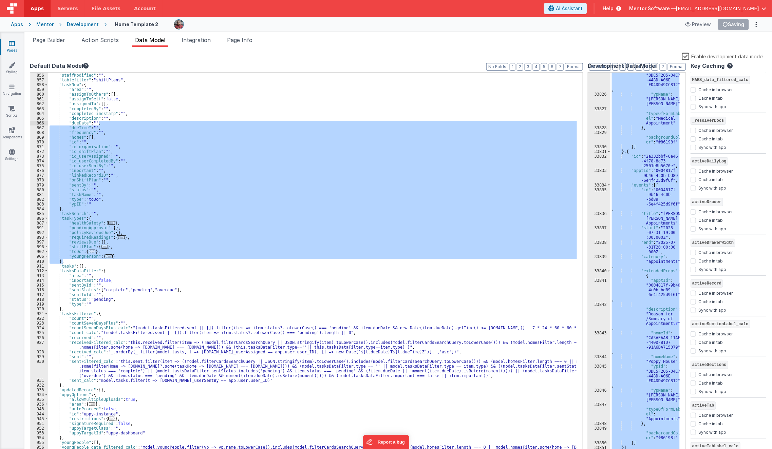
scroll to position [10740, 0]
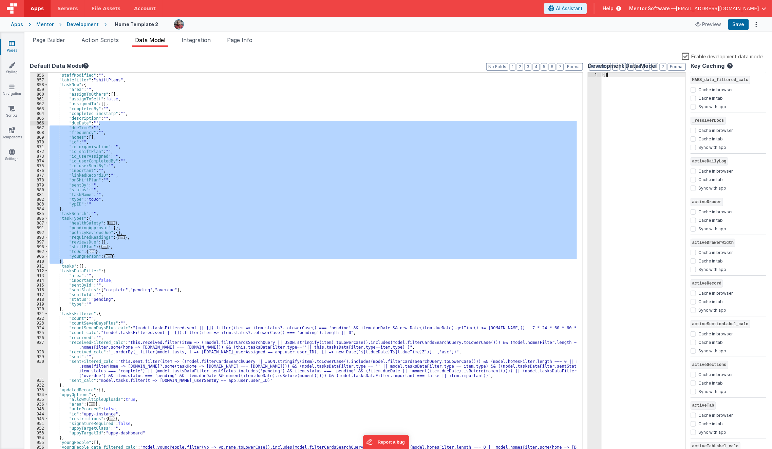
click at [649, 303] on div "{ }" at bounding box center [644, 269] width 84 height 392
click at [742, 28] on button "Save" at bounding box center [738, 25] width 21 height 12
click at [48, 43] on span "Page Builder" at bounding box center [49, 40] width 33 height 7
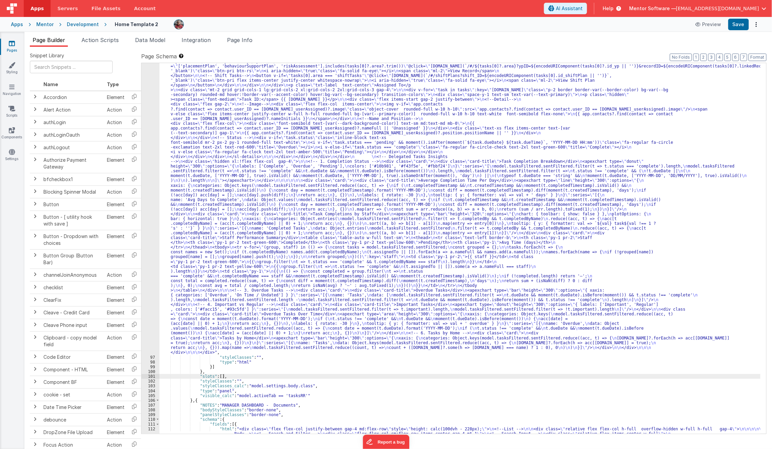
scroll to position [2127, 0]
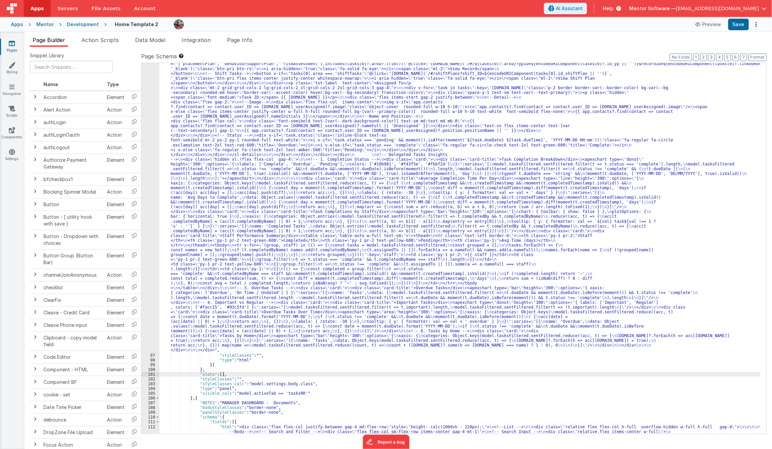
click at [230, 259] on div ""html" : "<div class= \" flex flex-col gap-4 rounded-md \" style= \" height: ca…" at bounding box center [460, 340] width 601 height 1093
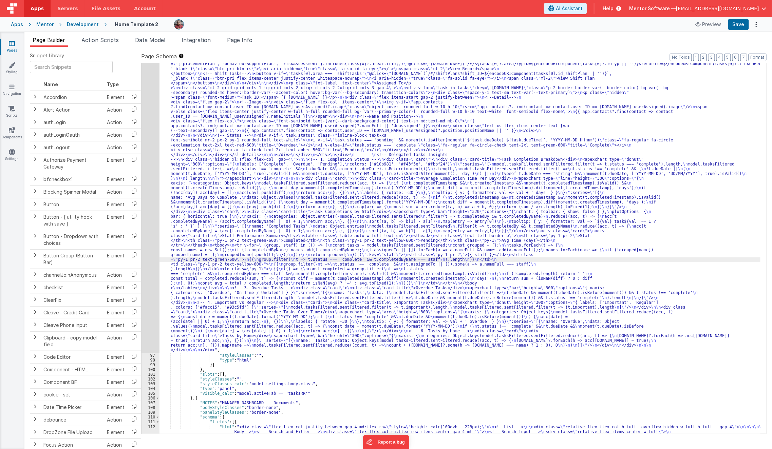
click at [145, 271] on div "96" at bounding box center [151, 73] width 18 height 559
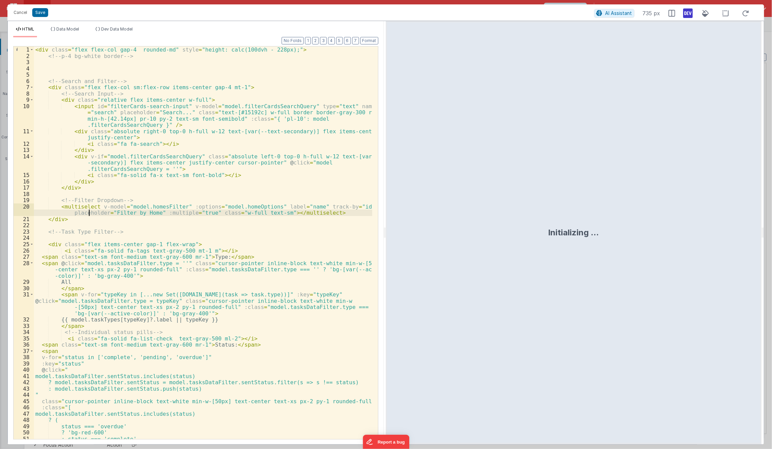
click at [90, 216] on div "< div class = "flex flex-col gap-4 rounded-md" style = "height: calc(100dvh - 2…" at bounding box center [203, 250] width 339 height 406
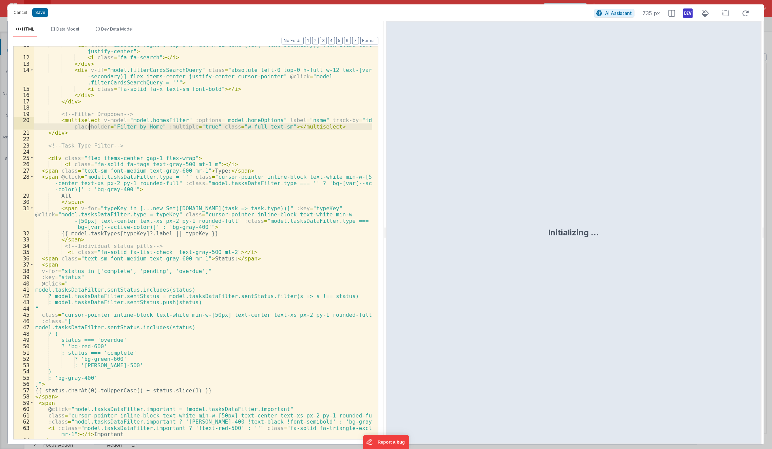
scroll to position [86, 0]
click at [31, 177] on span at bounding box center [32, 177] width 4 height 6
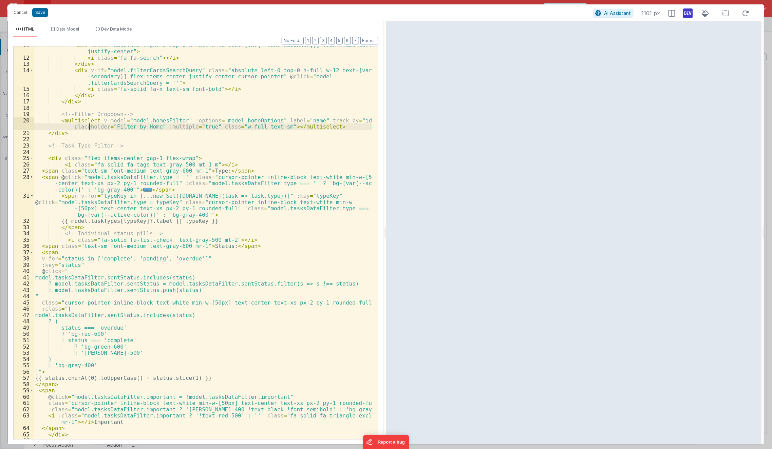
click at [154, 159] on div "< div class = "absolute right-0 top-0 h-full w-12 text-[var(--text-secondary)] …" at bounding box center [203, 248] width 339 height 412
click at [56, 165] on div "< div class = "absolute right-0 top-0 h-full w-12 text-[var(--text-secondary)] …" at bounding box center [203, 248] width 339 height 412
click at [32, 160] on span at bounding box center [32, 158] width 4 height 6
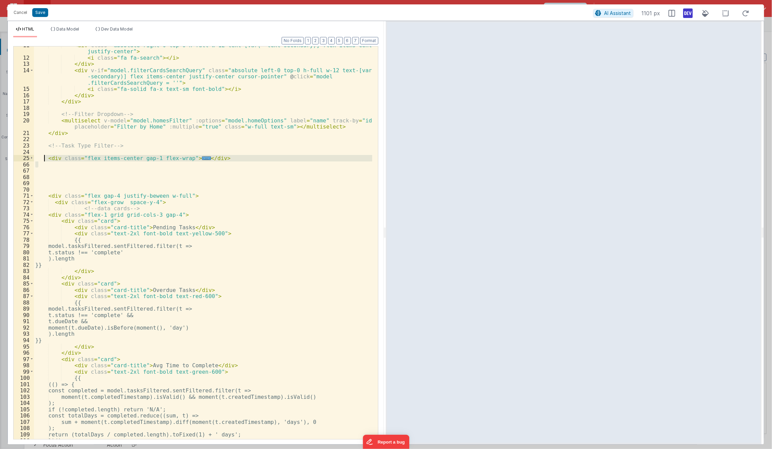
drag, startPoint x: 44, startPoint y: 162, endPoint x: 44, endPoint y: 158, distance: 4.5
click at [44, 158] on div "< div class = "absolute right-0 top-0 h-full w-12 text-[var(--text-secondary)] …" at bounding box center [203, 248] width 339 height 412
click at [44, 158] on div "< div class = "absolute right-0 top-0 h-full w-12 text-[var(--text-secondary)] …" at bounding box center [203, 243] width 338 height 393
click at [234, 161] on div "< div class = "absolute right-0 top-0 h-full w-12 text-[var(--text-secondary)] …" at bounding box center [203, 243] width 338 height 393
click at [234, 161] on div "< div class = "absolute right-0 top-0 h-full w-12 text-[var(--text-secondary)] …" at bounding box center [203, 248] width 339 height 412
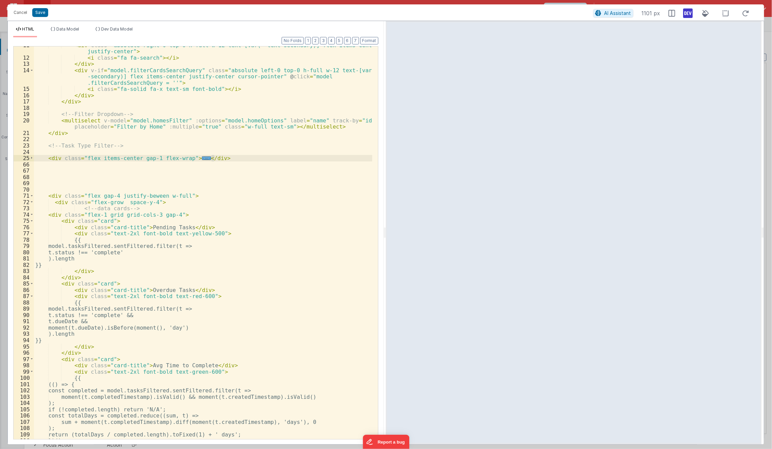
click at [234, 161] on div "< div class = "absolute right-0 top-0 h-full w-12 text-[var(--text-secondary)] …" at bounding box center [203, 248] width 339 height 412
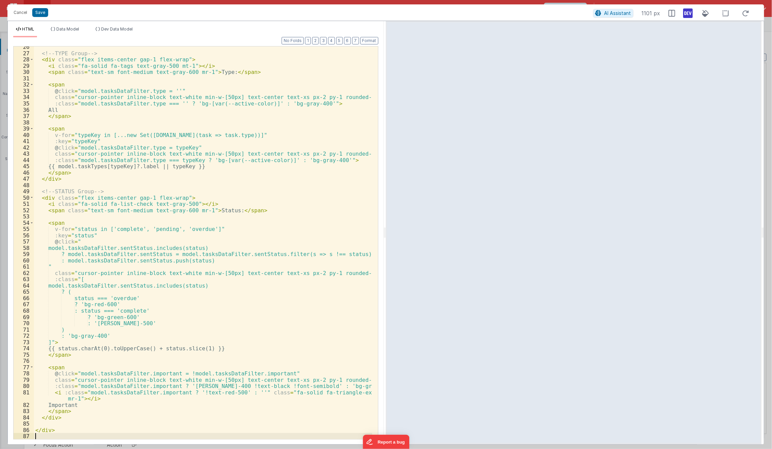
scroll to position [204, 0]
click at [39, 9] on button "Save" at bounding box center [40, 12] width 16 height 9
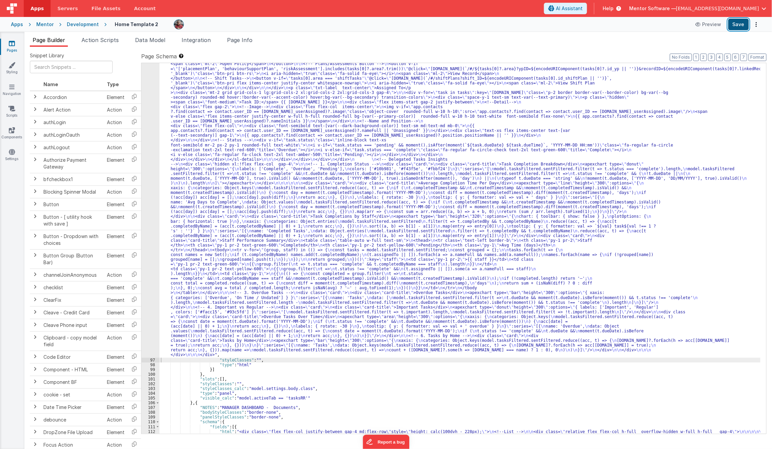
click at [734, 24] on button "Save" at bounding box center [738, 25] width 21 height 12
click at [157, 42] on span "Data Model" at bounding box center [150, 40] width 30 height 7
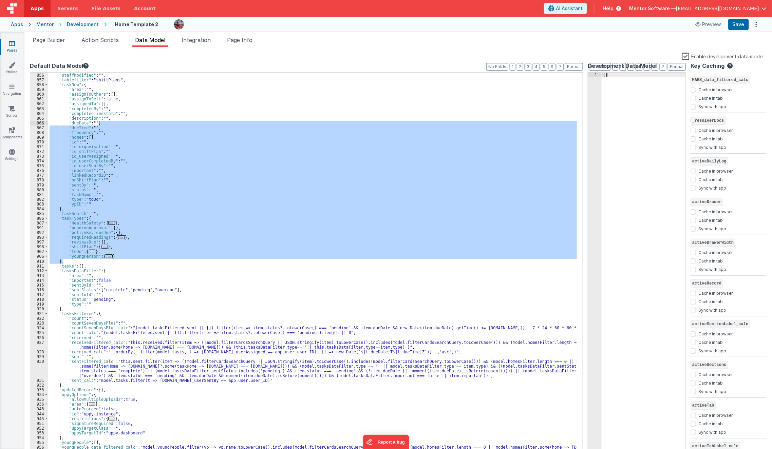
click at [182, 207] on div ""showTasksCalendar" : "tasks" , "staffModified" : "" , "tablefilter" : "shiftPl…" at bounding box center [312, 264] width 529 height 383
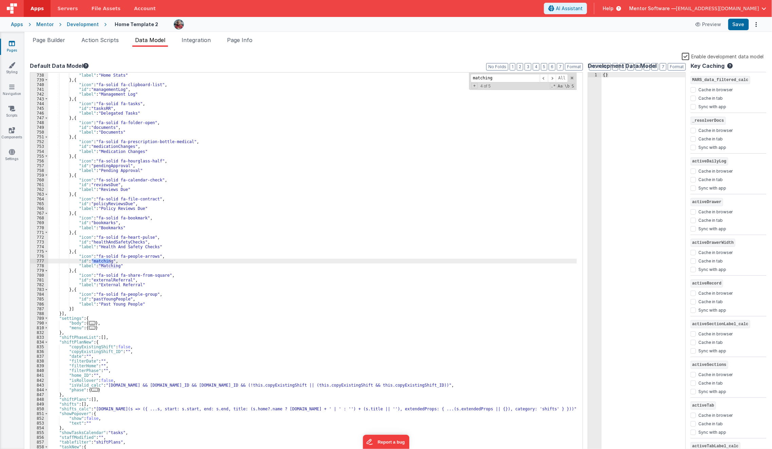
scroll to position [2202, 0]
type input "matching"
click at [130, 259] on div ""id" : "homeStats" , "label" : "Home Stats" } , { "icon" : "fa-solid fa-clipboa…" at bounding box center [314, 264] width 533 height 392
click at [130, 257] on div ""id" : "homeStats" , "label" : "Home Stats" } , { "icon" : "fa-solid fa-clipboa…" at bounding box center [314, 264] width 533 height 392
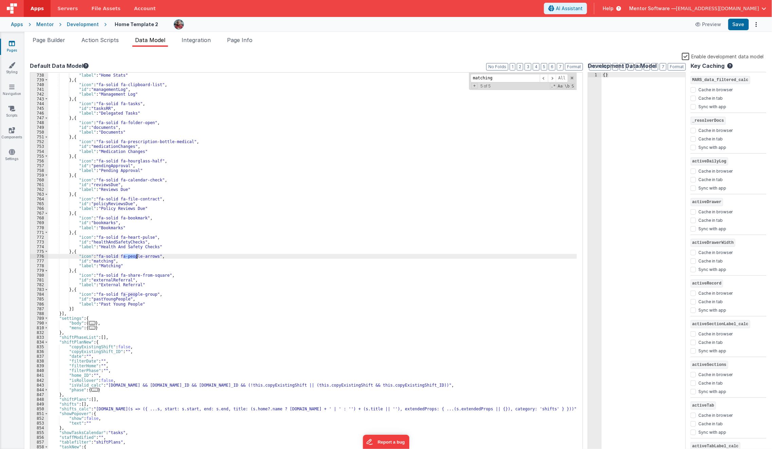
click at [130, 257] on div ""id" : "homeStats" , "label" : "Home Stats" } , { "icon" : "fa-solid fa-clipboa…" at bounding box center [314, 264] width 533 height 392
click at [140, 258] on div ""id" : "homeStats" , "label" : "Home Stats" } , { "icon" : "fa-solid fa-clipboa…" at bounding box center [314, 264] width 533 height 392
click at [688, 56] on label "Enable development data model" at bounding box center [723, 56] width 82 height 8
click at [0, 0] on input "Enable development data model" at bounding box center [0, 0] width 0 height 0
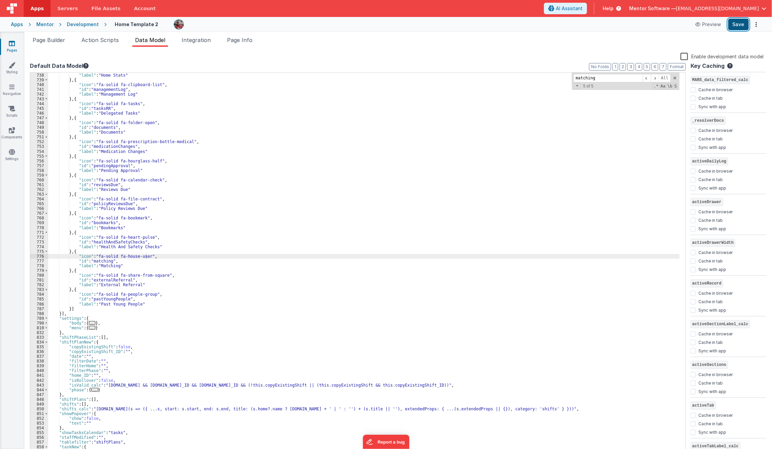
click at [743, 29] on button "Save" at bounding box center [738, 25] width 21 height 12
click at [99, 267] on div ""id" : "homeStats" , "label" : "Home Stats" } , { "icon" : "fa-solid fa-clipboa…" at bounding box center [364, 264] width 632 height 392
click at [740, 23] on button "Save" at bounding box center [738, 25] width 21 height 12
click at [55, 38] on span "Page Builder" at bounding box center [49, 40] width 33 height 7
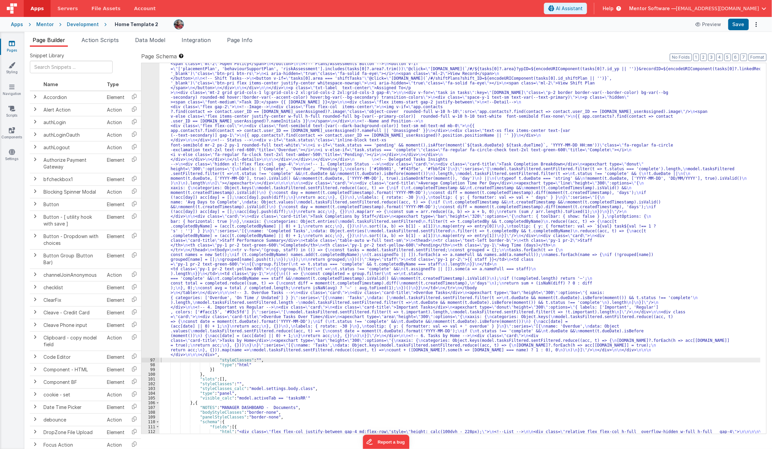
click at [296, 213] on div ""html" : "<div class= \" flex flex-col gap-4 rounded-md \" style= \" height: ca…" at bounding box center [460, 342] width 601 height 1097
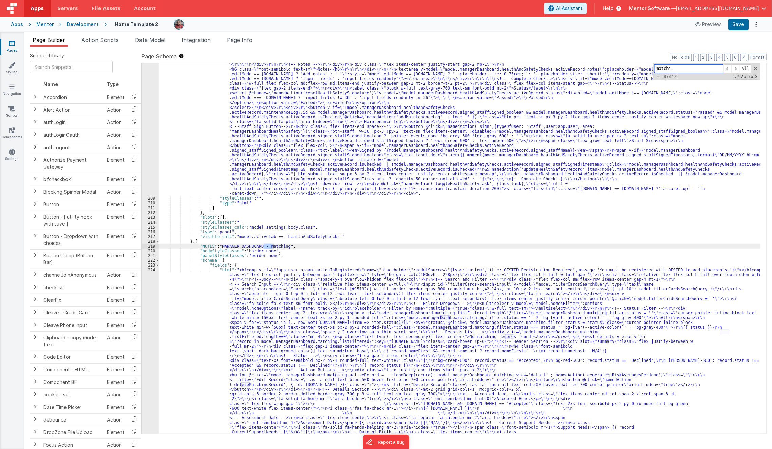
scroll to position [4095, 0]
type input "matching"
click at [195, 319] on div ""html" : "<div class= \" flex flex-col justify-between gap-4 lg:flex-row \" sty…" at bounding box center [460, 202] width 601 height 1169
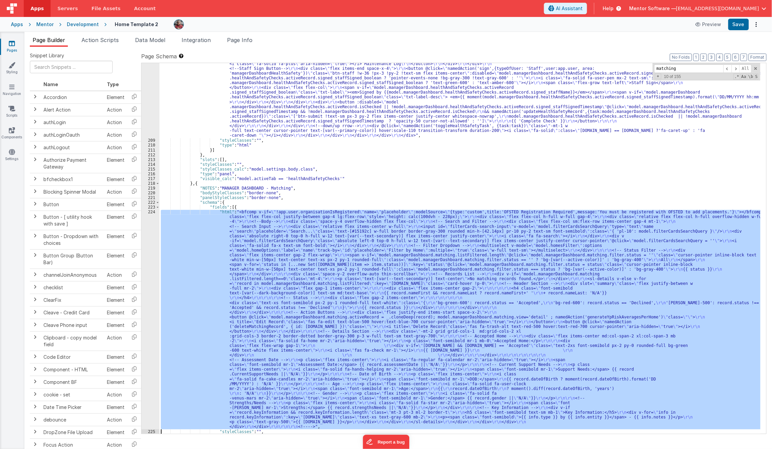
click at [147, 329] on div "224" at bounding box center [151, 320] width 18 height 220
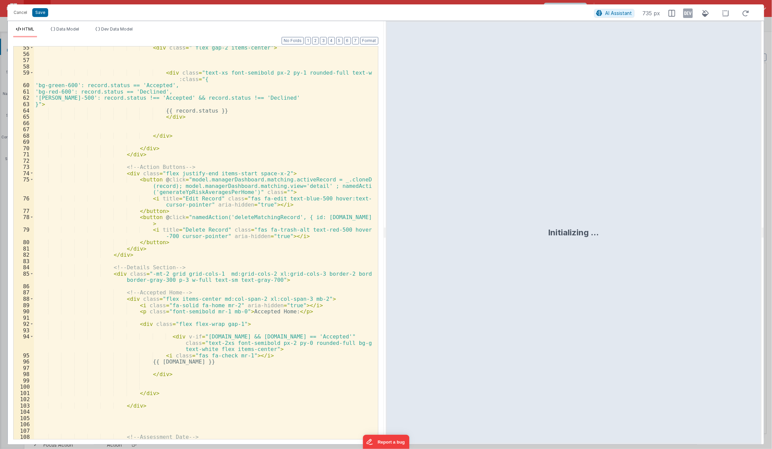
scroll to position [461, 0]
click at [132, 349] on div "< div class = " flex gap-2 items-center" > < div class = "text-xs font-semibold…" at bounding box center [203, 247] width 339 height 406
click at [224, 323] on div "< div class = " flex gap-2 items-center" > < div class = "text-xs font-semibold…" at bounding box center [203, 247] width 339 height 406
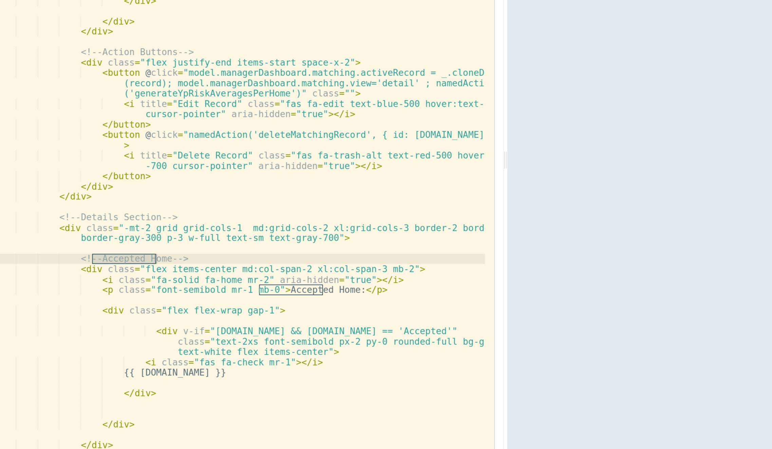
type input "accepted home"
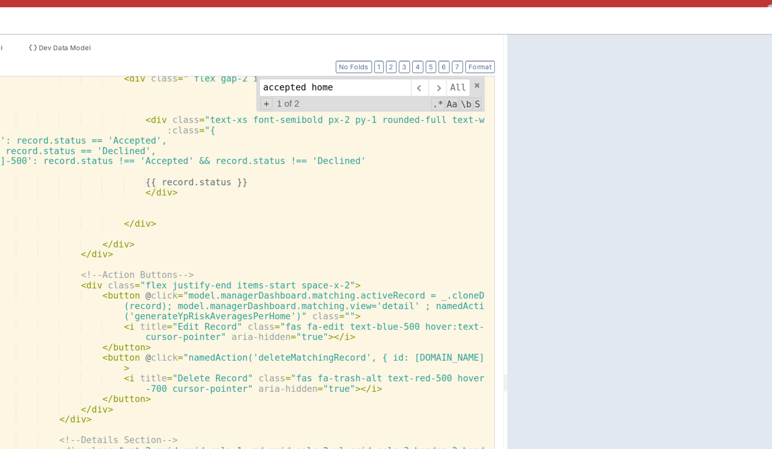
click at [198, 189] on div "< div class = " flex gap-2 items-center" > < div class = "text-xs font-semibold…" at bounding box center [203, 247] width 339 height 406
click at [212, 152] on div "< div class = " flex gap-2 items-center" > < div class = "text-xs font-semibold…" at bounding box center [203, 247] width 339 height 406
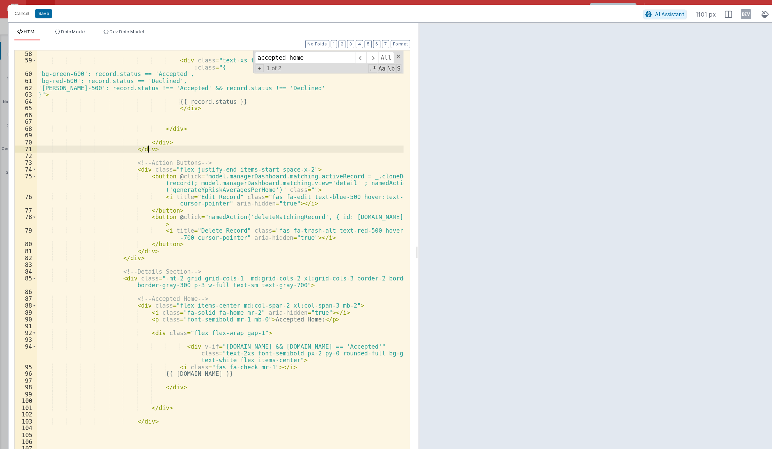
scroll to position [478, 0]
click at [343, 55] on span at bounding box center [343, 53] width 11 height 11
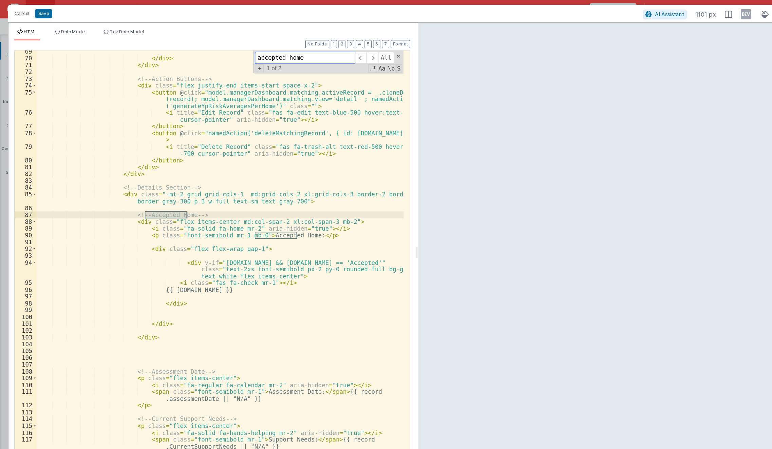
scroll to position [556, 0]
click at [347, 55] on span at bounding box center [343, 53] width 11 height 11
click at [22, 15] on button "Cancel" at bounding box center [20, 13] width 20 height 10
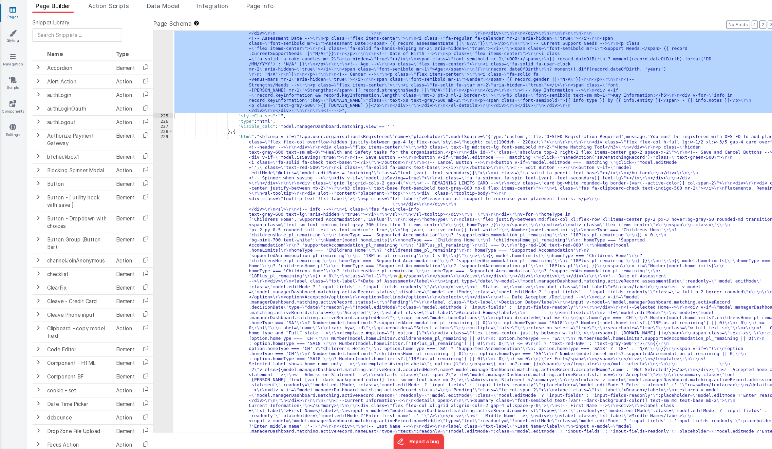
scroll to position [4443, 0]
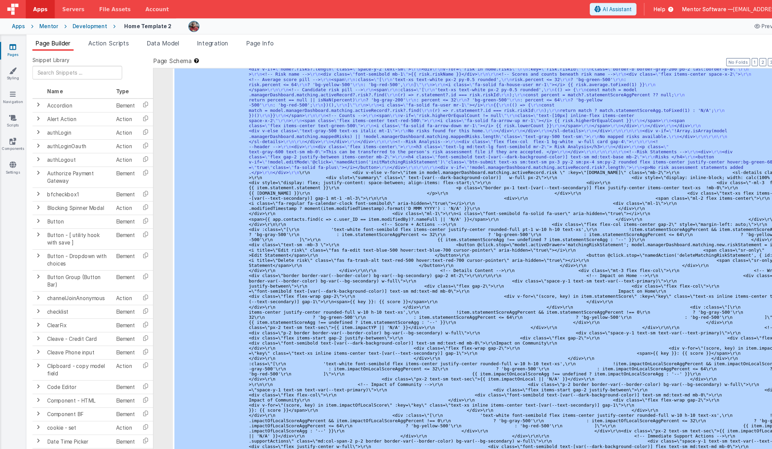
click at [148, 240] on div "229 230 231 232 233 234 235 236 237 238 239 240 241 242 243 244 245 246 247 248…" at bounding box center [151, 121] width 18 height 1370
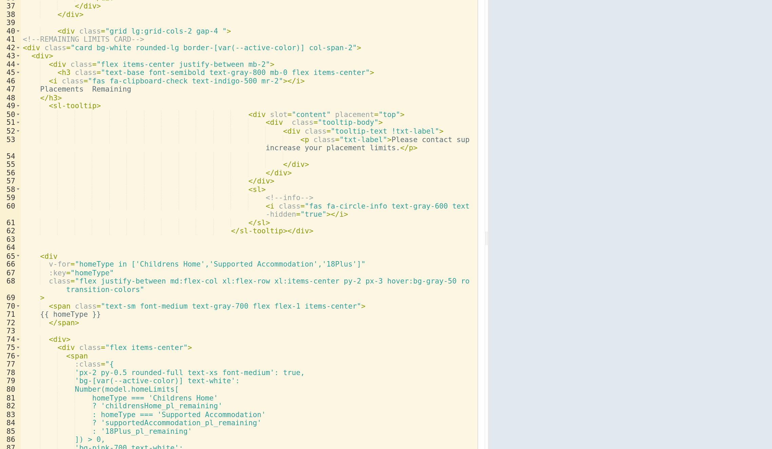
scroll to position [250, 0]
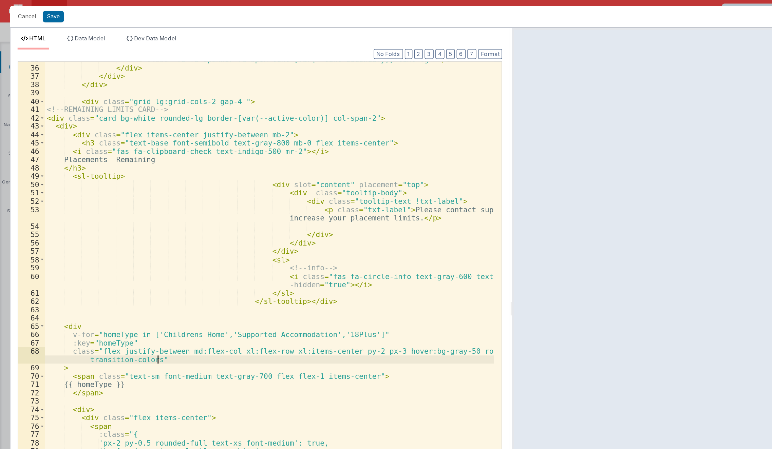
click at [191, 221] on div "< i class = "fa fa-spinner fa-spin text-[var(--text-secondary)] text-lg" > </ i…" at bounding box center [203, 245] width 339 height 406
click at [176, 278] on div "< i class = "fa fa-spinner fa-spin text-[var(--text-secondary)] text-lg" > </ i…" at bounding box center [203, 245] width 339 height 406
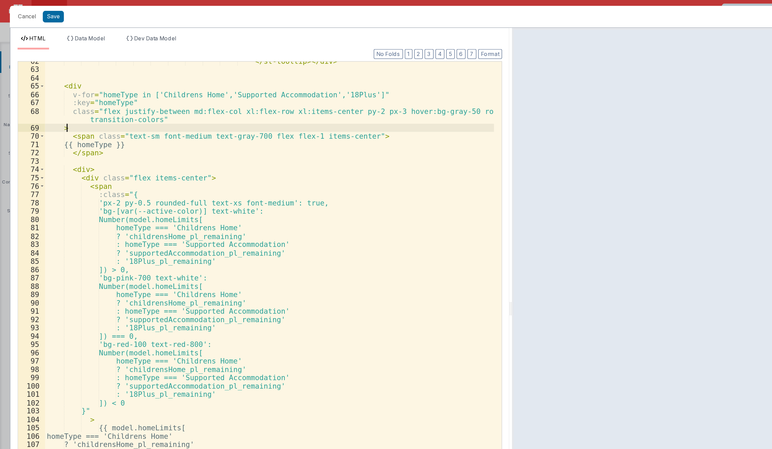
scroll to position [431, 0]
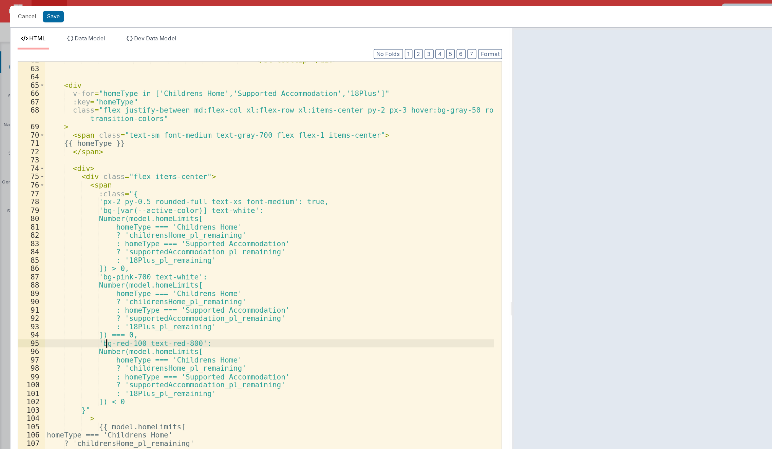
click at [81, 259] on div "</ sl-tooltip > </ div > < div v-for = "homeType in ['Childrens Home','Supporte…" at bounding box center [203, 245] width 339 height 406
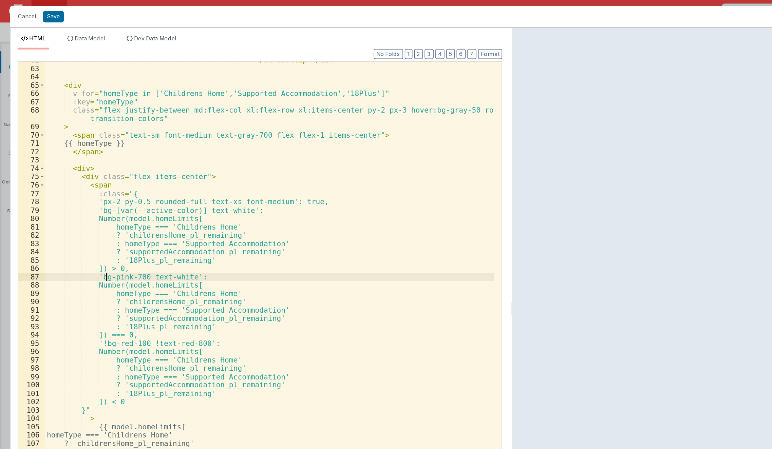
click at [80, 209] on div "</ sl-tooltip > </ div > < div v-for = "homeType in ['Childrens Home','Supporte…" at bounding box center [203, 245] width 339 height 406
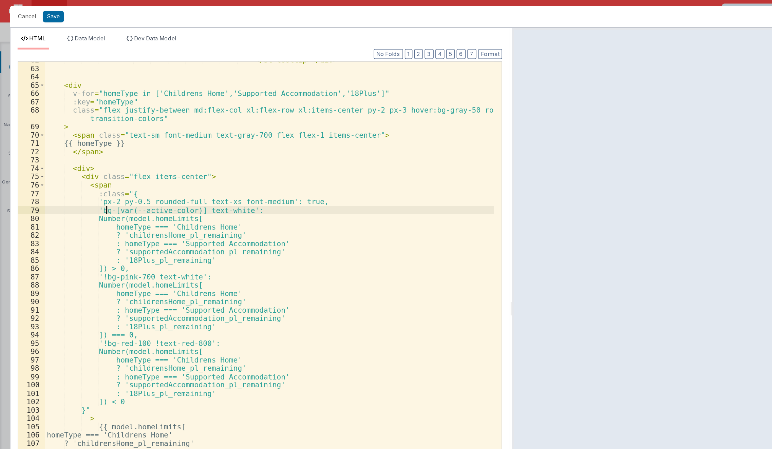
click at [81, 158] on div "</ sl-tooltip > </ div > < div v-for = "homeType in ['Childrens Home','Supporte…" at bounding box center [203, 245] width 339 height 406
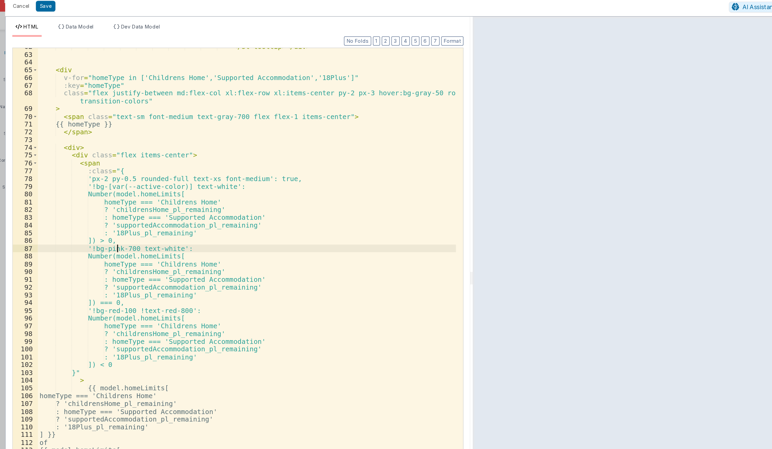
click at [98, 211] on div "</ sl-tooltip > </ div > < div v-for = "homeType in ['Childrens Home','Supporte…" at bounding box center [203, 245] width 339 height 406
click at [43, 12] on button "Save" at bounding box center [40, 12] width 16 height 9
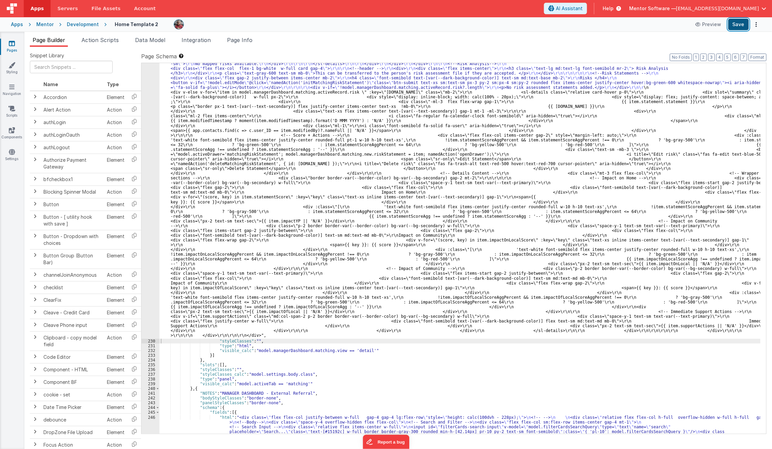
click at [738, 30] on button "Save" at bounding box center [738, 25] width 21 height 12
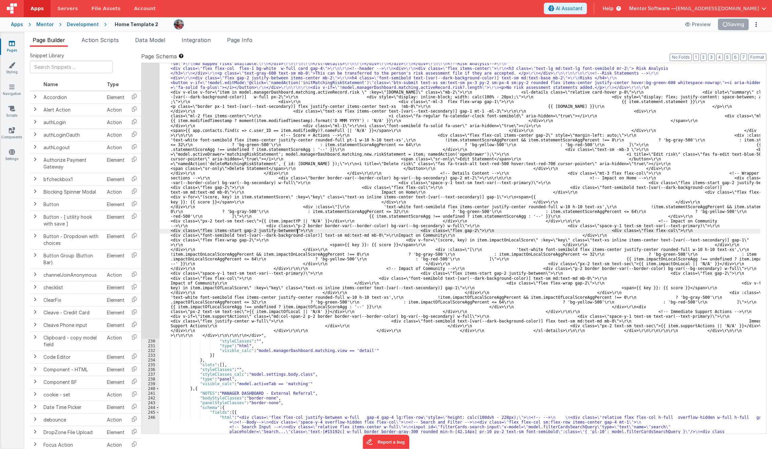
click at [297, 229] on div ""html" : "<bfcomp v-if= \" !app.user.organisationIsRegistered \" name= \" place…" at bounding box center [460, 149] width 601 height 1427
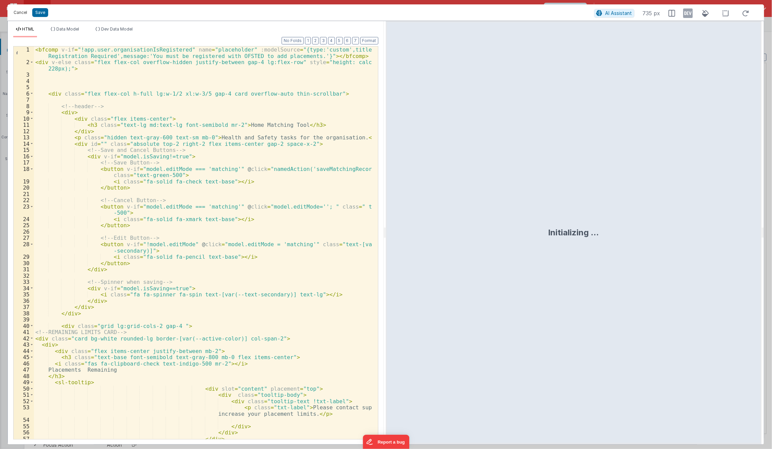
click at [21, 15] on button "Cancel" at bounding box center [20, 13] width 20 height 10
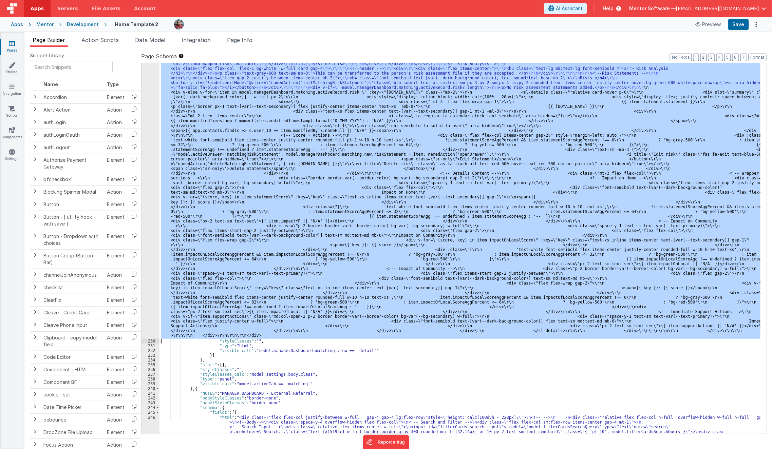
click at [227, 223] on div ""html" : "<bfcomp v-if= \" !app.user.organisationIsRegistered \" name= \" place…" at bounding box center [460, 248] width 601 height 371
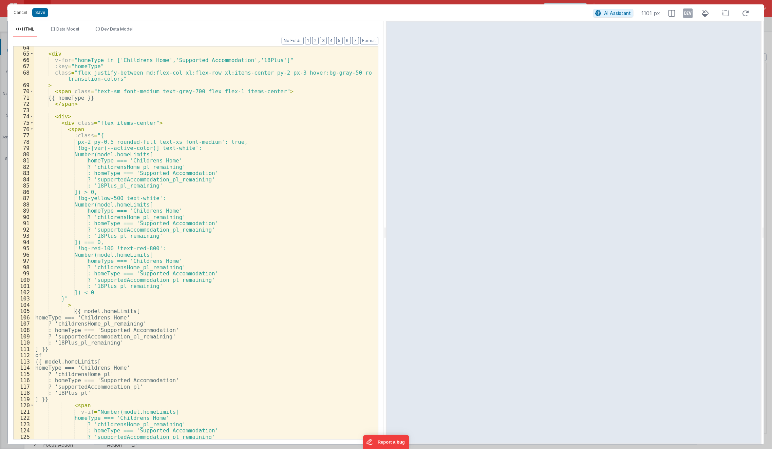
scroll to position [442, 0]
click at [104, 164] on div "< div v-for = "homeType in ['Childrens Home','Supported Accommodation','18Plus'…" at bounding box center [203, 247] width 339 height 406
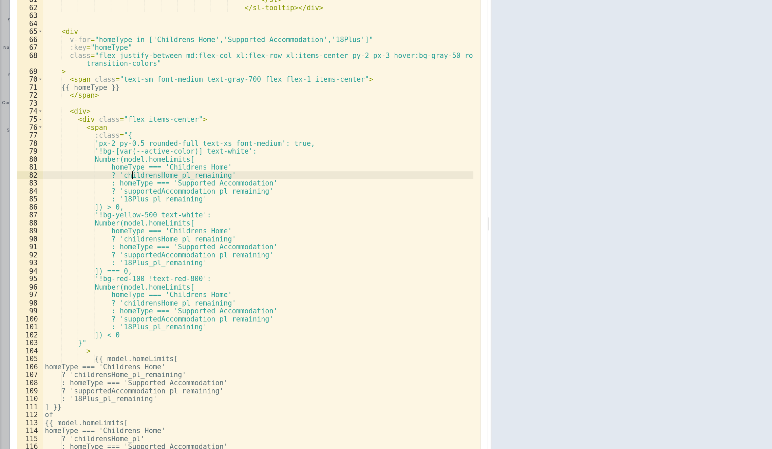
scroll to position [414, 0]
click at [118, 191] on div "< i class = "fas fa-circle-info text-gray-600 text-lg" aria -hidden = "true" > …" at bounding box center [203, 246] width 339 height 412
click at [119, 193] on div "< i class = "fas fa-circle-info text-gray-600 text-lg" aria -hidden = "true" > …" at bounding box center [203, 246] width 339 height 412
click at [119, 190] on div "< i class = "fas fa-circle-info text-gray-600 text-lg" aria -hidden = "true" > …" at bounding box center [203, 246] width 339 height 412
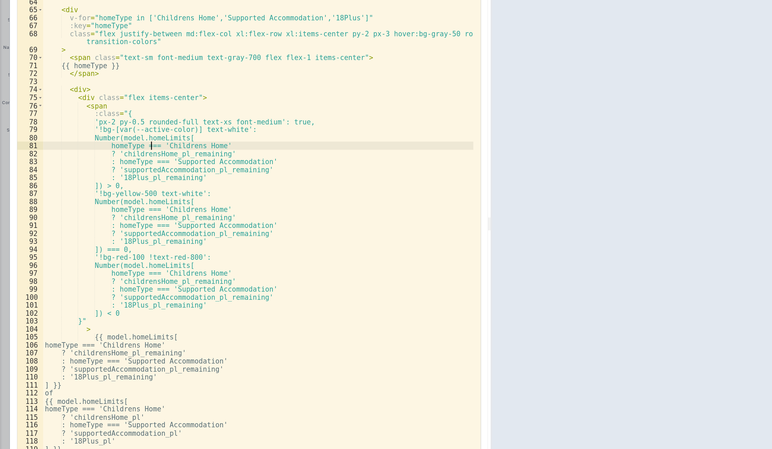
scroll to position [434, 0]
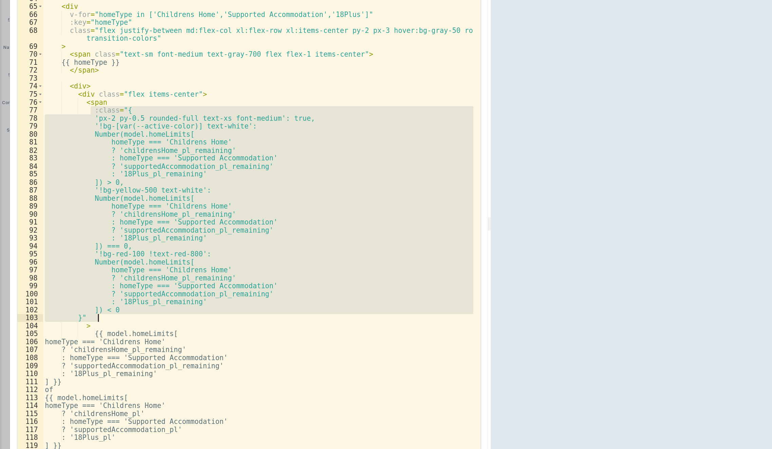
drag, startPoint x: 70, startPoint y: 142, endPoint x: 91, endPoint y: 306, distance: 165.2
click at [91, 306] on div "< div v-for = "homeType in ['Childrens Home','Supported Accommodation','18Plus'…" at bounding box center [203, 249] width 339 height 406
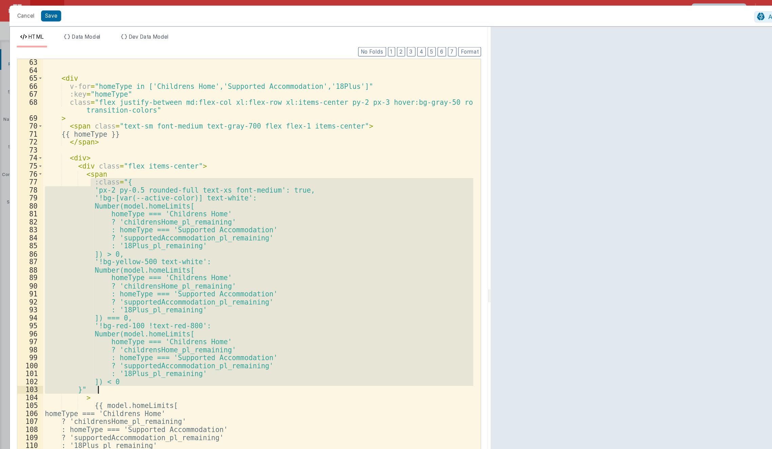
click at [220, 178] on div "< div v-for = "homeType in ['Childrens Home','Supported Accommodation','18Plus'…" at bounding box center [203, 243] width 338 height 393
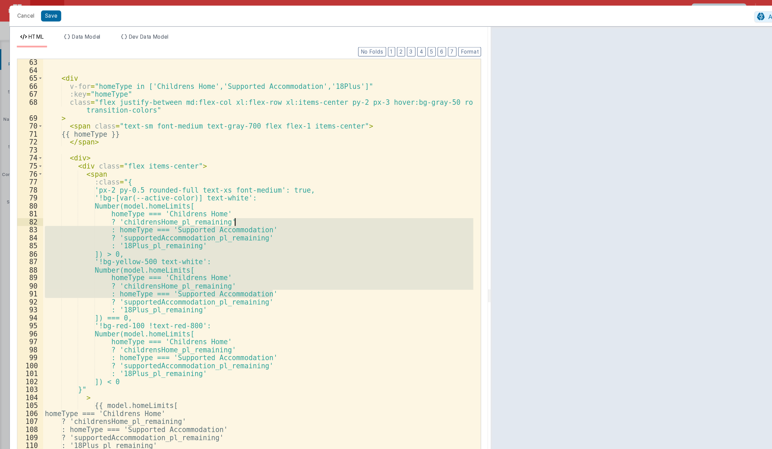
click at [220, 178] on div "< div v-for = "homeType in ['Childrens Home','Supported Accommodation','18Plus'…" at bounding box center [203, 243] width 338 height 393
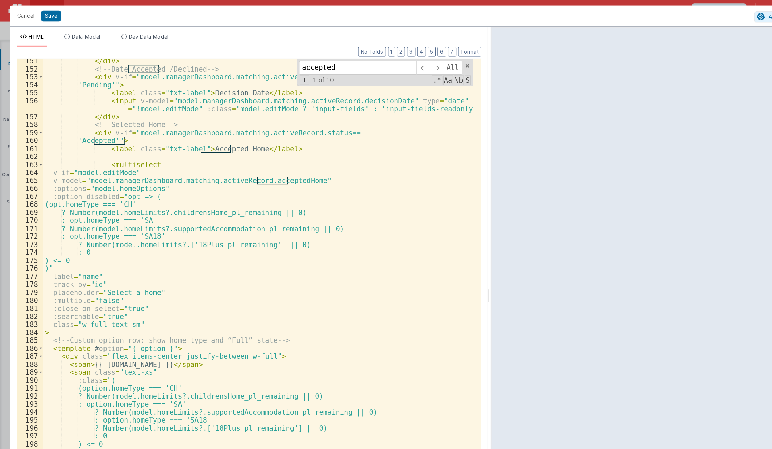
scroll to position [1020, 0]
type input "accepted"
click at [37, 148] on div "</ div > <!-- Date Accepted /Declined --> < div v-if = "model.managerDashboard.…" at bounding box center [203, 248] width 339 height 406
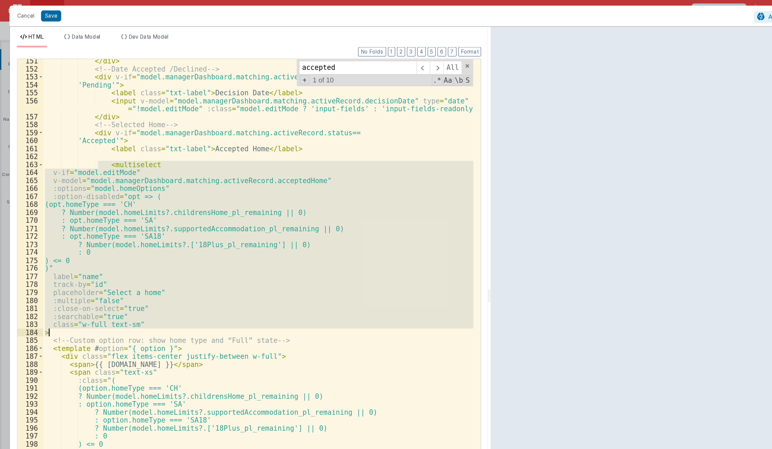
drag, startPoint x: 77, startPoint y: 130, endPoint x: 55, endPoint y: 261, distance: 132.6
click at [55, 261] on div "</ div > <!-- Date Accepted /Declined --> < div v-if = "model.managerDashboard.…" at bounding box center [203, 248] width 339 height 406
click at [55, 261] on div "</ div > <!-- Date Accepted /Declined --> < div v-if = "model.managerDashboard.…" at bounding box center [203, 243] width 338 height 393
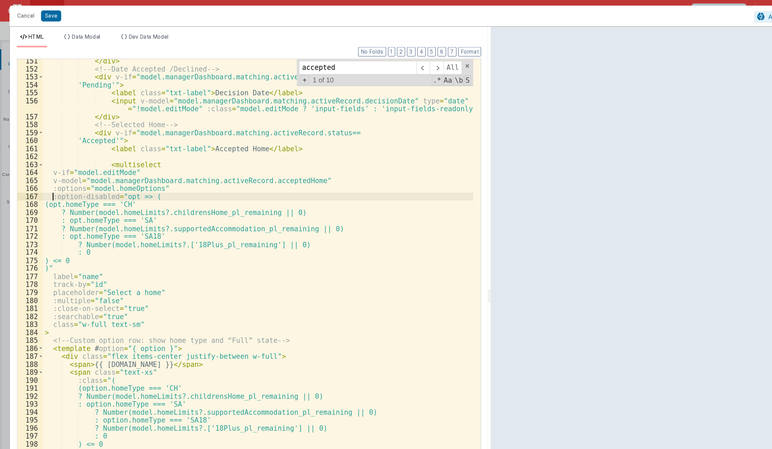
click at [40, 155] on div "</ div > <!-- Date Accepted /Declined --> < div v-if = "model.managerDashboard.…" at bounding box center [203, 248] width 339 height 406
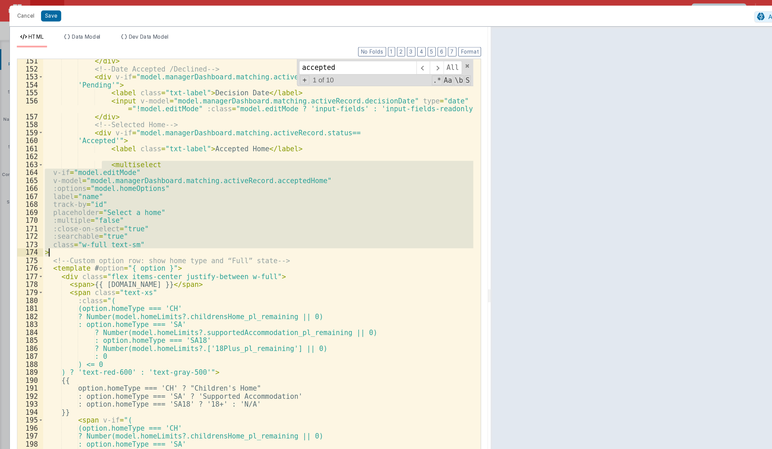
drag, startPoint x: 78, startPoint y: 129, endPoint x: 57, endPoint y: 198, distance: 71.8
click at [57, 198] on div "</ div > <!-- Date Accepted /Declined --> < div v-if = "model.managerDashboard.…" at bounding box center [203, 248] width 339 height 406
click at [131, 151] on div "</ div > <!-- Date Accepted /Declined --> < div v-if = "model.managerDashboard.…" at bounding box center [203, 243] width 338 height 393
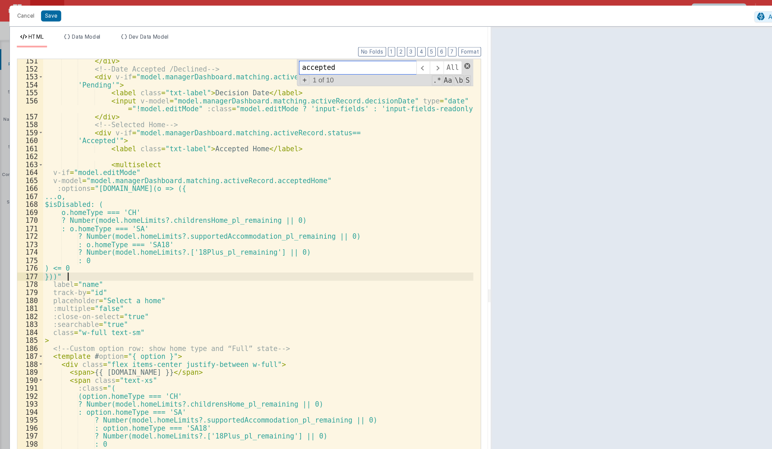
click at [366, 50] on span at bounding box center [367, 52] width 5 height 5
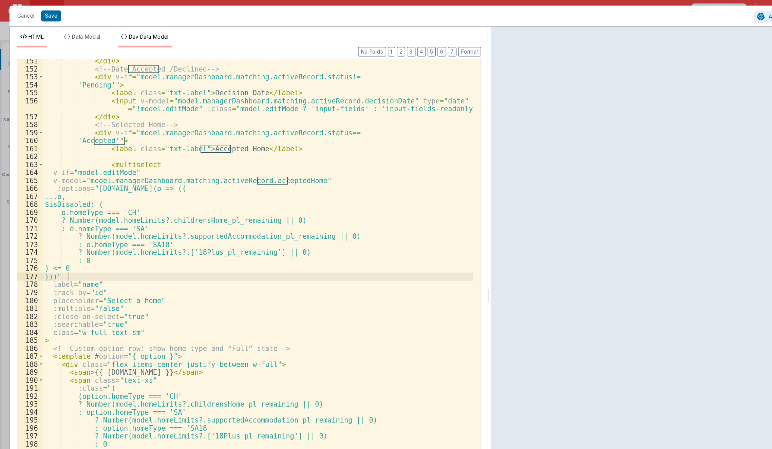
click at [111, 29] on span "Dev Data Model" at bounding box center [117, 28] width 32 height 5
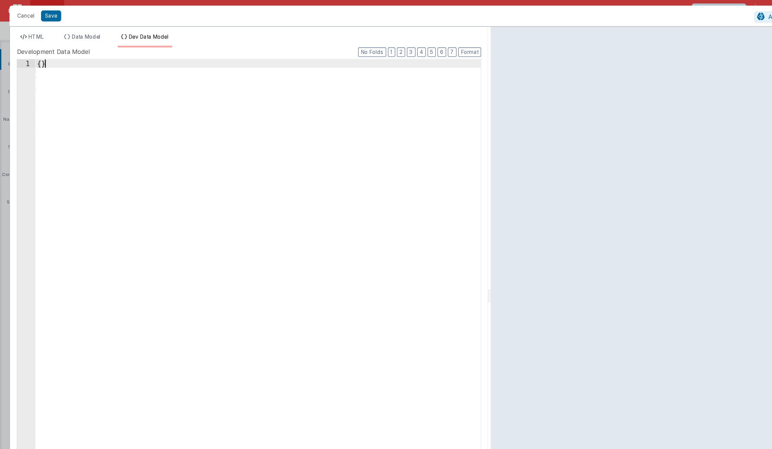
click at [135, 147] on div "{ }" at bounding box center [203, 250] width 351 height 406
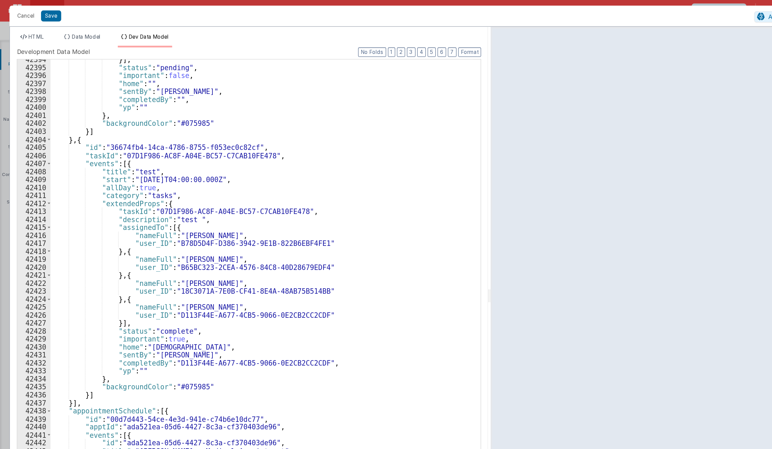
scroll to position [10729, 0]
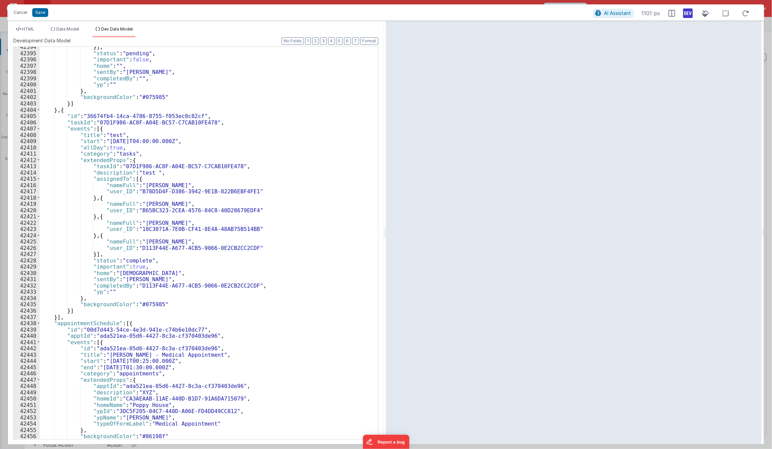
click at [686, 12] on icon at bounding box center [689, 13] width 10 height 11
click at [27, 27] on span "HTML" at bounding box center [28, 28] width 12 height 5
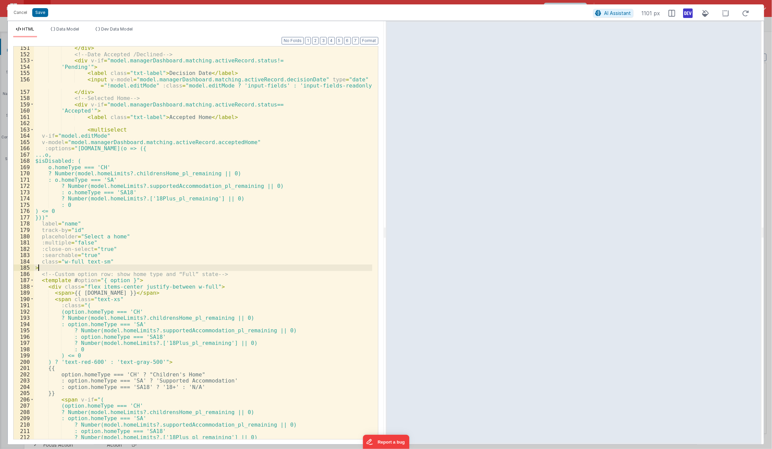
click at [129, 267] on div "</ div > <!-- Date Accepted /Declined --> < div v-if = "model.managerDashboard.…" at bounding box center [203, 248] width 339 height 406
click at [30, 129] on span at bounding box center [32, 130] width 4 height 6
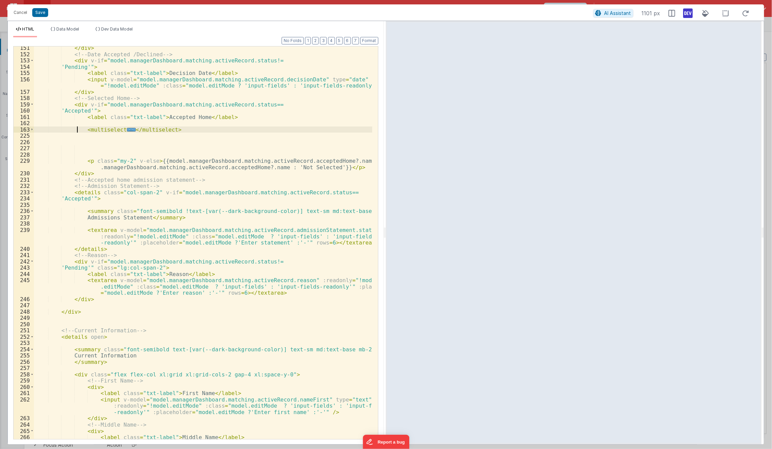
click at [78, 128] on div "</ div > <!-- Date Accepted /Declined --> < div v-if = "model.managerDashboard.…" at bounding box center [203, 254] width 339 height 419
click at [286, 319] on div "</ div > <!-- Date Accepted /Declined --> < div v-if = "model.managerDashboard.…" at bounding box center [203, 254] width 339 height 419
click at [127, 128] on span "..." at bounding box center [131, 129] width 9 height 4
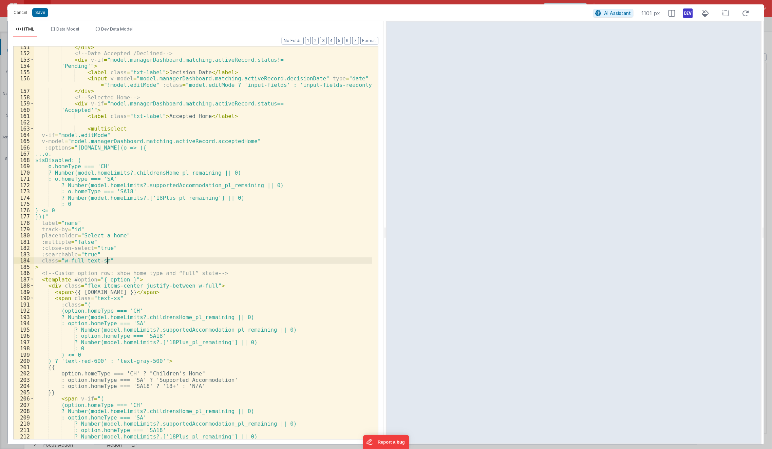
click at [122, 259] on div "</ div > <!-- Date Accepted /Declined --> < div v-if = "model.managerDashboard.…" at bounding box center [203, 247] width 339 height 406
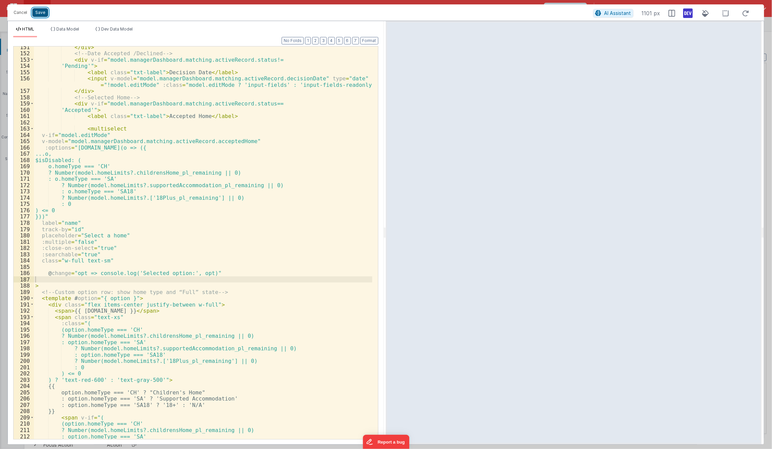
click at [46, 15] on button "Save" at bounding box center [40, 12] width 16 height 9
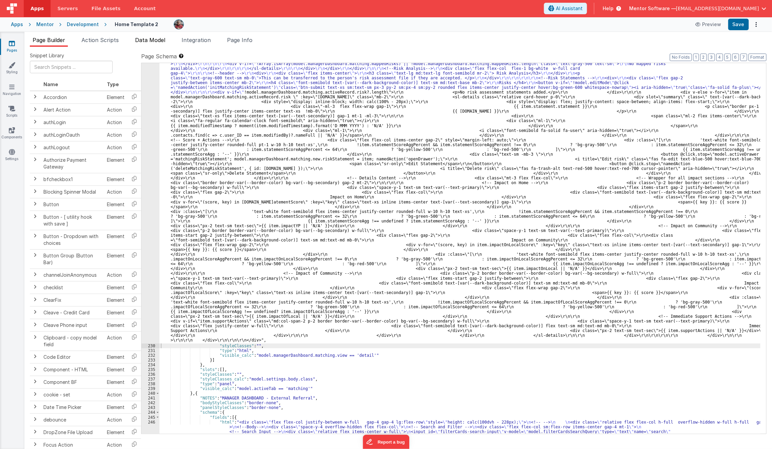
click at [152, 40] on span "Data Model" at bounding box center [150, 40] width 30 height 7
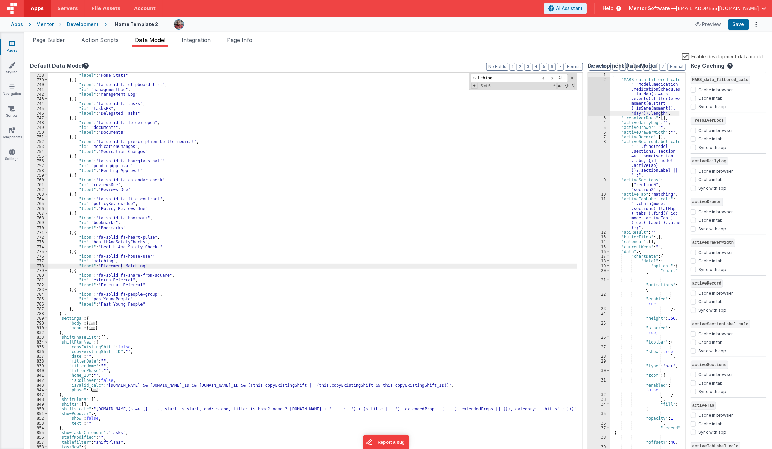
click at [665, 111] on div "{ "MARS_data_filtered_calc " : "model.medication .medicationSchedules .flatMap(…" at bounding box center [645, 269] width 69 height 392
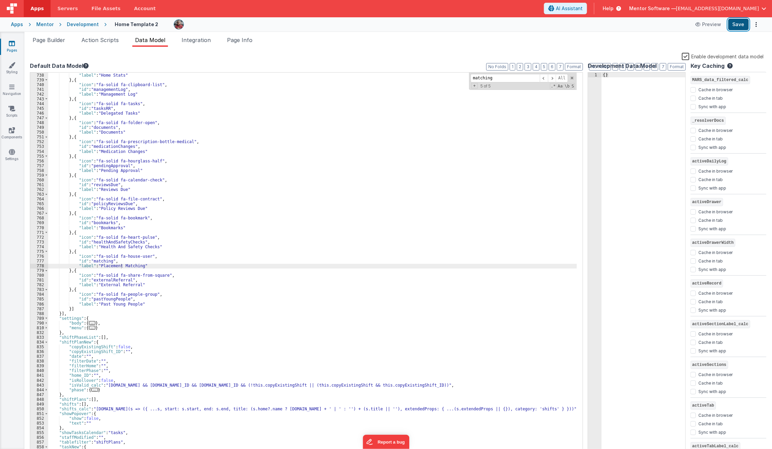
click at [739, 22] on button "Save" at bounding box center [738, 25] width 21 height 12
click at [51, 44] on li "Page Builder" at bounding box center [49, 41] width 38 height 11
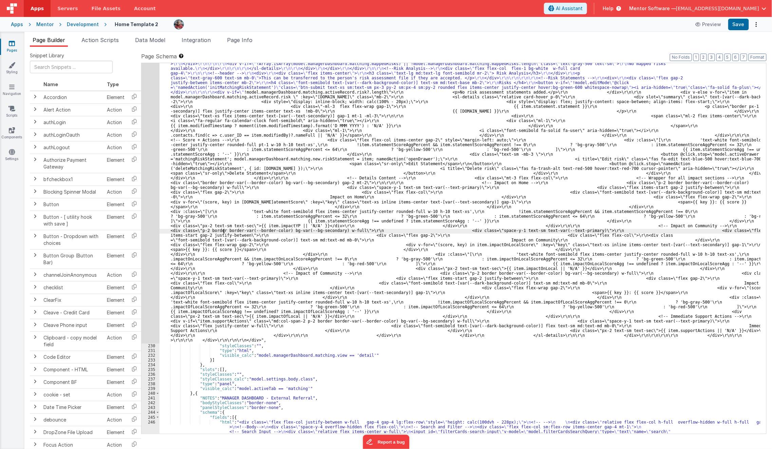
click at [223, 233] on div ""html" : "<bfcomp v-if= \" !app.user.organisationIsRegistered \" name= \" place…" at bounding box center [460, 152] width 601 height 1432
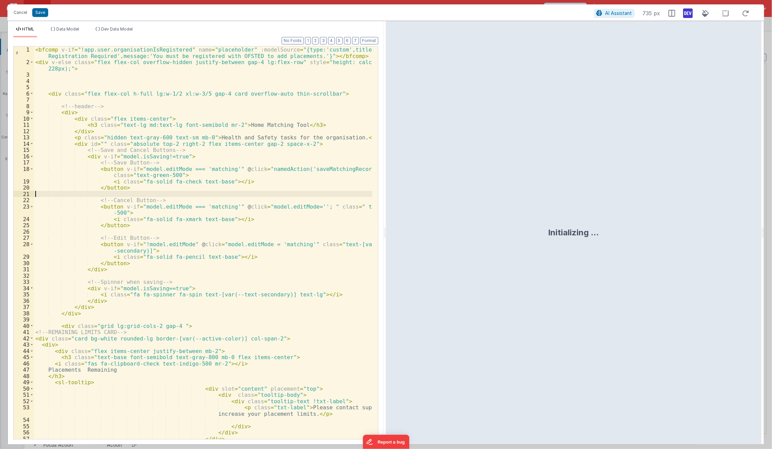
click at [199, 192] on div "< bfcomp v-if = "!app.user.organisationIsRegistered" name = "placeholder" :mode…" at bounding box center [203, 253] width 339 height 412
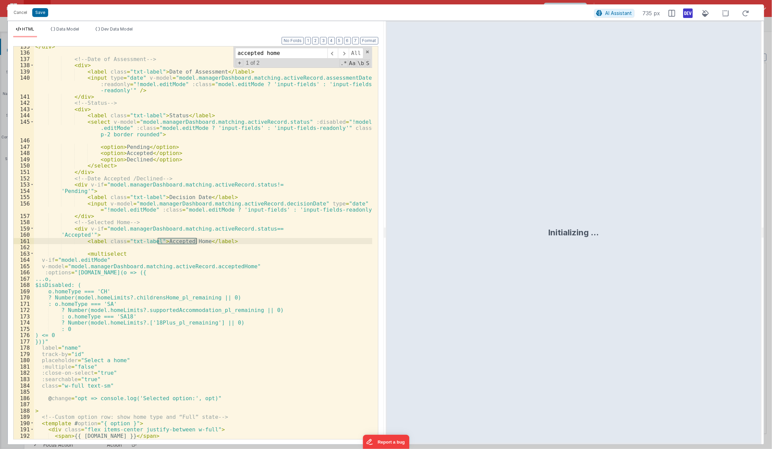
scroll to position [910, 0]
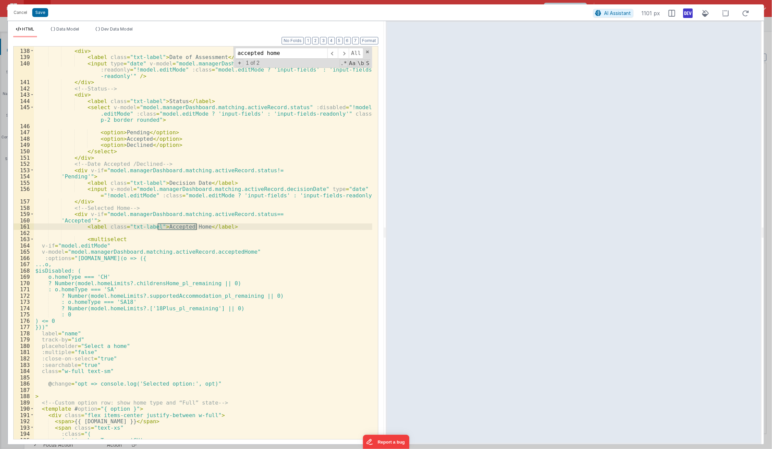
type input "accepted home"
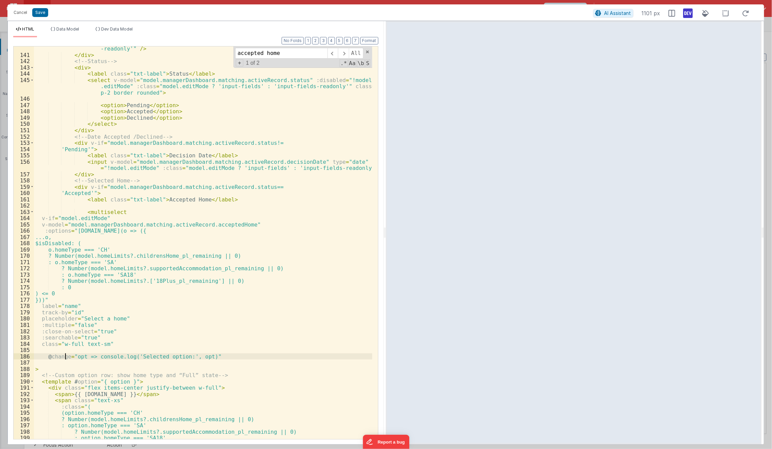
click at [64, 354] on div "< input type = "date" v-model = "model.managerDashboard.matching.activeRecord.a…" at bounding box center [203, 242] width 339 height 419
click at [74, 351] on div "< input type = "date" v-model = "model.managerDashboard.matching.activeRecord.a…" at bounding box center [203, 242] width 339 height 419
click at [41, 16] on button "Save" at bounding box center [40, 12] width 16 height 9
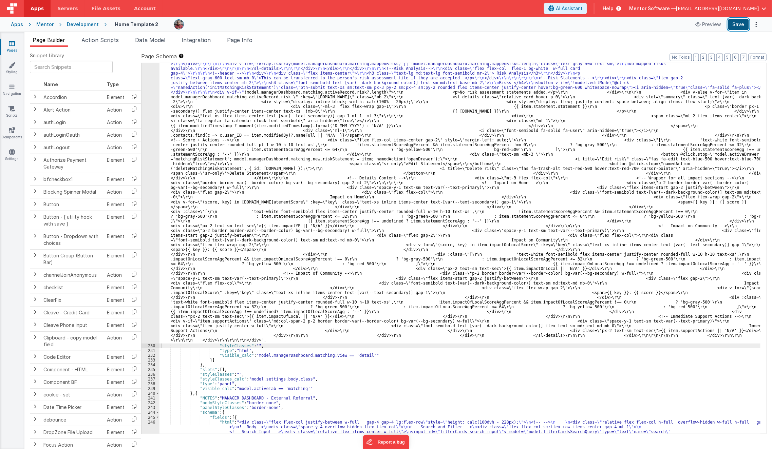
click at [745, 28] on button "Save" at bounding box center [738, 25] width 21 height 12
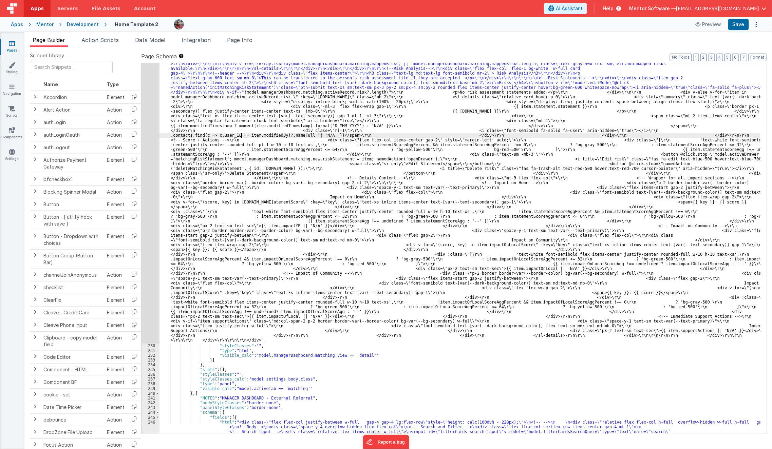
click at [242, 134] on div ""html" : "<bfcomp v-if= \" !app.user.organisationIsRegistered \" name= \" place…" at bounding box center [460, 152] width 601 height 1432
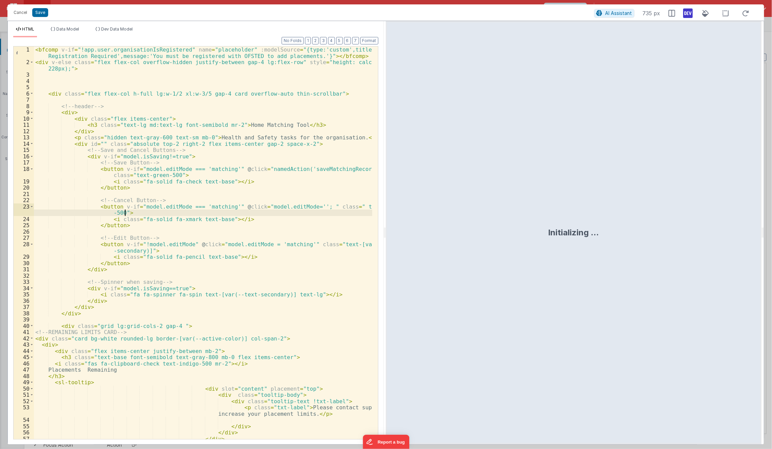
click at [152, 213] on div "< bfcomp v-if = "!app.user.organisationIsRegistered" name = "placeholder" :mode…" at bounding box center [203, 253] width 339 height 412
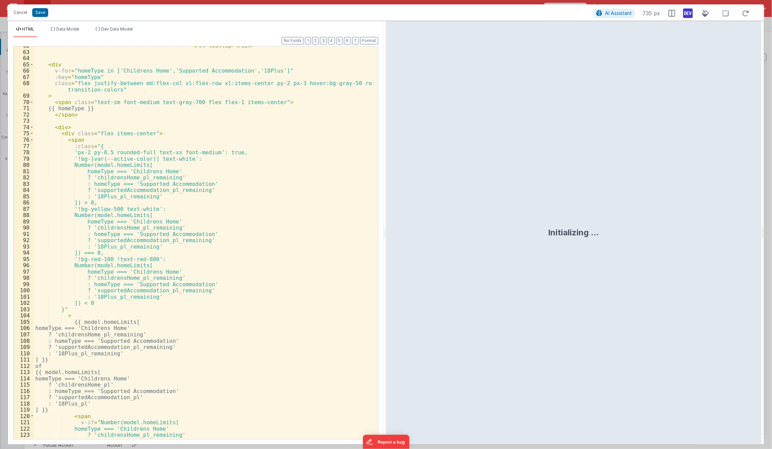
scroll to position [431, 0]
click at [142, 240] on div "</ sl-tooltip > </ div > < div v-for = "homeType in ['Childrens Home','Supporte…" at bounding box center [203, 245] width 339 height 406
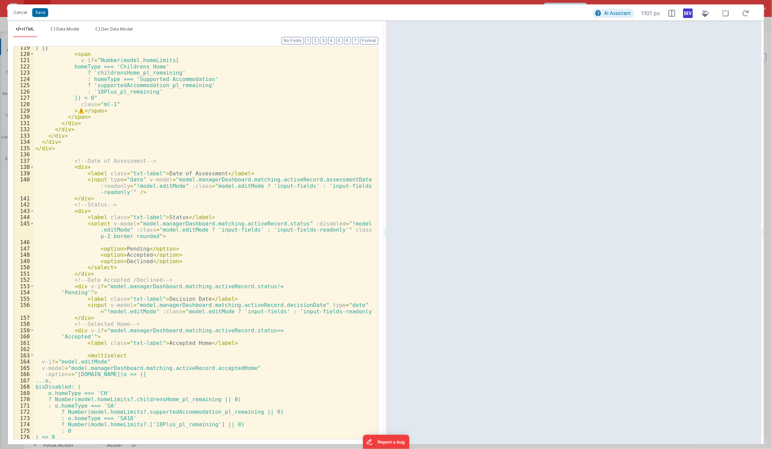
scroll to position [796, 0]
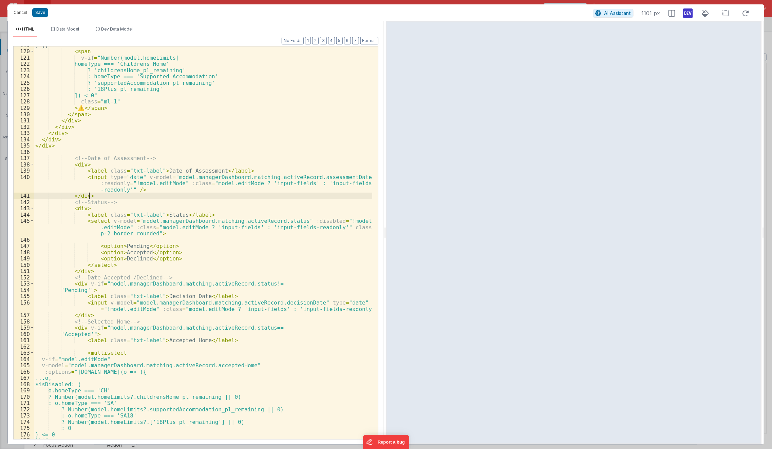
click at [133, 197] on div "] }} < span v-if = "Number(model.homeLimits[ homeType === 'Childrens Home' ? 'c…" at bounding box center [203, 245] width 339 height 406
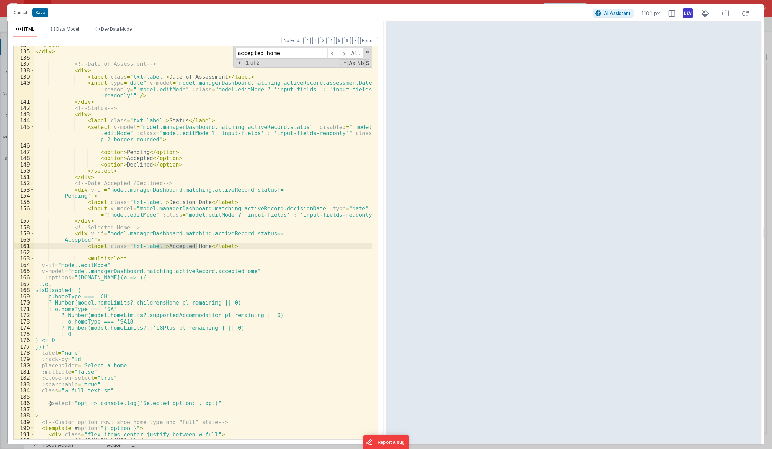
scroll to position [891, 0]
type input "accepted home"
click at [123, 308] on div "</ div > </ div > <!-- Date of Assessment --> < div > < label class = "txt-labe…" at bounding box center [203, 245] width 339 height 406
click at [112, 359] on div "</ div > </ div > <!-- Date of Assessment --> < div > < label class = "txt-labe…" at bounding box center [203, 245] width 339 height 406
click at [103, 346] on div "</ div > </ div > <!-- Date of Assessment --> < div > < label class = "txt-labe…" at bounding box center [203, 245] width 339 height 406
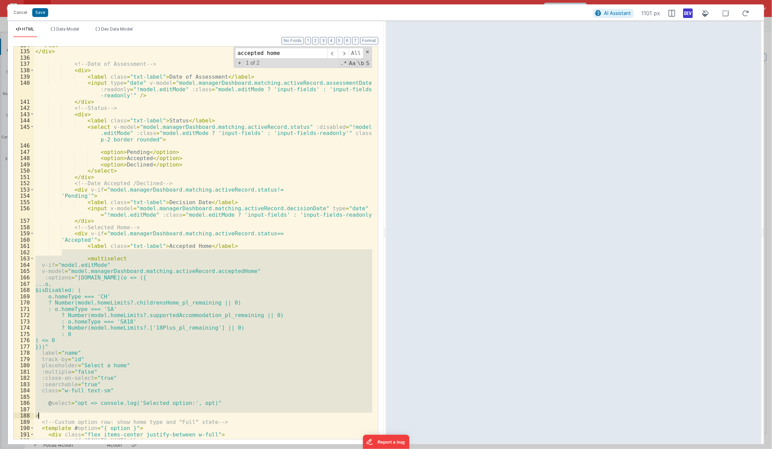
drag, startPoint x: 78, startPoint y: 255, endPoint x: 92, endPoint y: 416, distance: 161.8
click at [92, 416] on div "</ div > </ div > <!-- Date of Assessment --> < div > < label class = "txt-labe…" at bounding box center [203, 245] width 339 height 406
click at [206, 286] on div "</ div > </ div > <!-- Date of Assessment --> < div > < label class = "txt-labe…" at bounding box center [203, 243] width 338 height 393
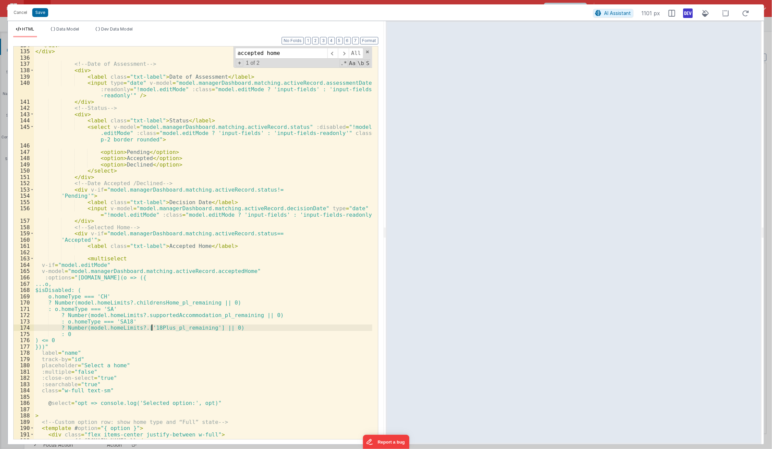
click at [152, 328] on div "</ div > </ div > <!-- Date of Assessment --> < div > < label class = "txt-labe…" at bounding box center [203, 245] width 339 height 406
click at [158, 351] on div "</ div > </ div > <!-- Date of Assessment --> < div > < label class = "txt-labe…" at bounding box center [203, 245] width 339 height 406
click at [145, 328] on div "</ div > </ div > <!-- Date of Assessment --> < div > < label class = "txt-labe…" at bounding box center [203, 245] width 339 height 406
click at [220, 322] on div "</ div > </ div > <!-- Date of Assessment --> < div > < label class = "txt-labe…" at bounding box center [203, 245] width 339 height 406
click at [220, 327] on div "</ div > </ div > <!-- Date of Assessment --> < div > < label class = "txt-labe…" at bounding box center [203, 245] width 339 height 406
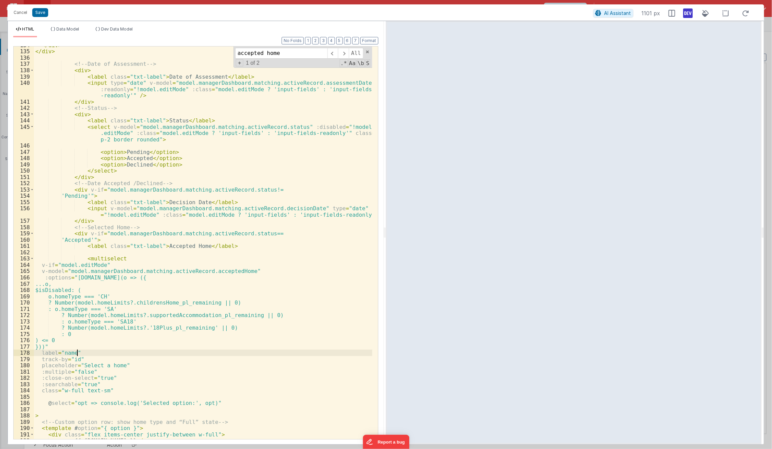
click at [216, 356] on div "</ div > </ div > <!-- Date of Assessment --> < div > < label class = "txt-labe…" at bounding box center [203, 245] width 339 height 406
click at [156, 327] on div "</ div > </ div > <!-- Date of Assessment --> < div > < label class = "txt-labe…" at bounding box center [203, 245] width 339 height 406
click at [211, 327] on div "</ div > </ div > <!-- Date of Assessment --> < div > < label class = "txt-labe…" at bounding box center [203, 245] width 339 height 406
click at [43, 13] on button "Save" at bounding box center [40, 12] width 16 height 9
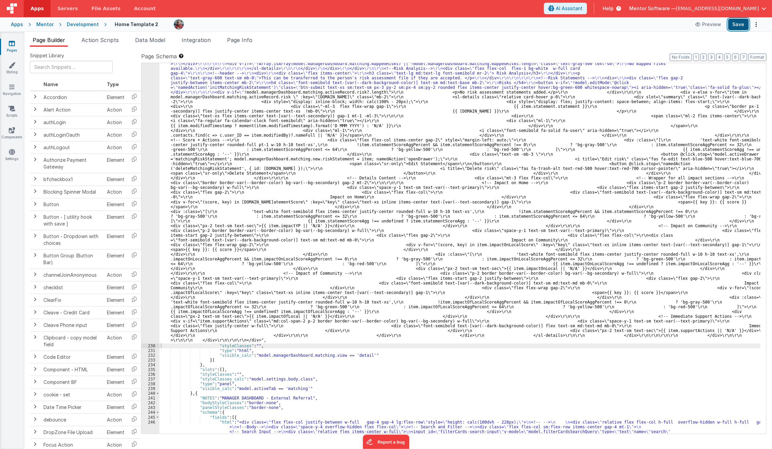
click at [744, 26] on button "Save" at bounding box center [738, 25] width 21 height 12
click at [161, 226] on div ""html" : "<bfcomp v-if= \" !app.user.organisationIsRegistered \" name= \" place…" at bounding box center [460, 152] width 601 height 1432
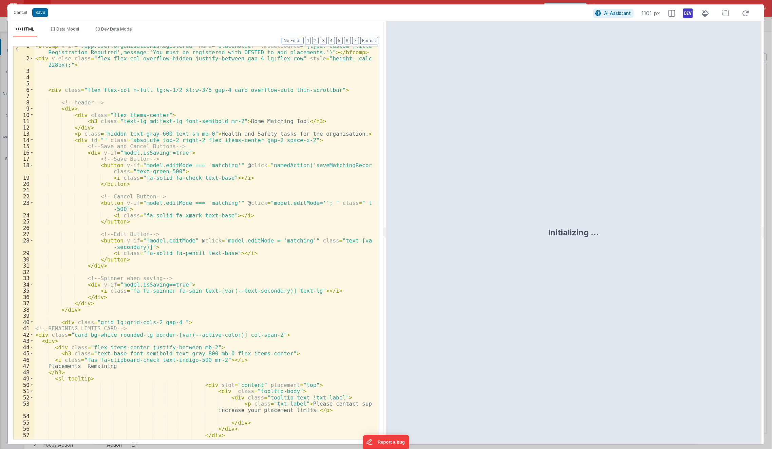
scroll to position [4, 0]
click at [21, 18] on div "Cancel Save AI Assistant 1101 px" at bounding box center [385, 12] width 757 height 16
click at [21, 15] on button "Cancel" at bounding box center [20, 13] width 20 height 10
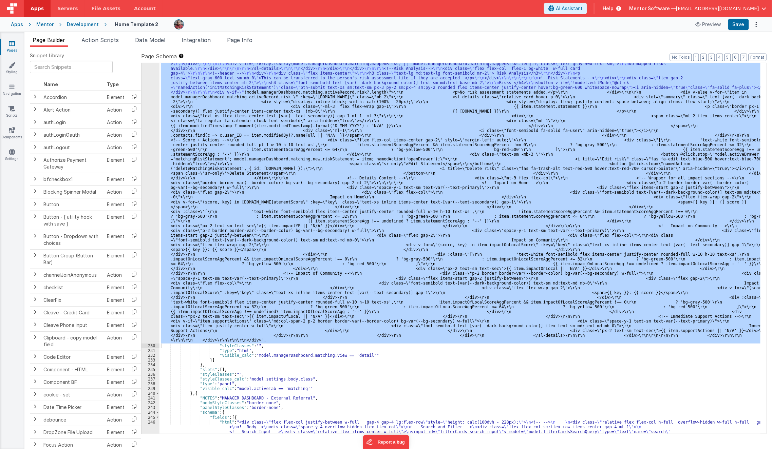
click at [367, 193] on div ""html" : "<bfcomp v-if= \" !app.user.organisationIsRegistered \" name= \" place…" at bounding box center [460, 248] width 601 height 371
click at [349, 228] on div ""html" : "<bfcomp v-if= \" !app.user.organisationIsRegistered \" name= \" place…" at bounding box center [460, 248] width 601 height 371
click at [734, 21] on button "Save" at bounding box center [738, 25] width 21 height 12
click at [281, 272] on div ""html" : "<bfcomp v-if= \" !app.user.organisationIsRegistered \" name= \" place…" at bounding box center [460, 248] width 601 height 371
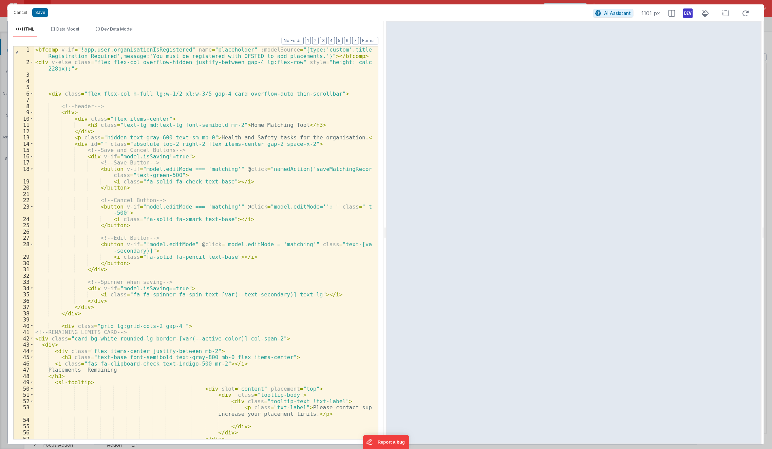
scroll to position [5165, 0]
click at [235, 221] on div "< bfcomp v-if = "!app.user.organisationIsRegistered" name = "placeholder" :mode…" at bounding box center [203, 253] width 339 height 412
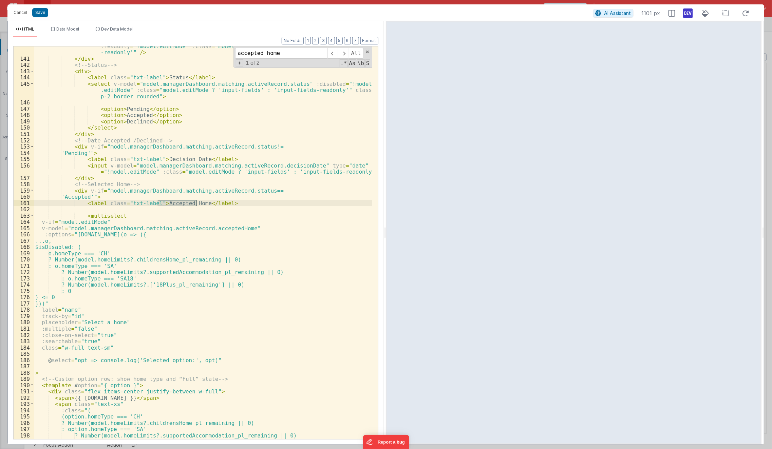
scroll to position [933, 0]
type input "accepted home"
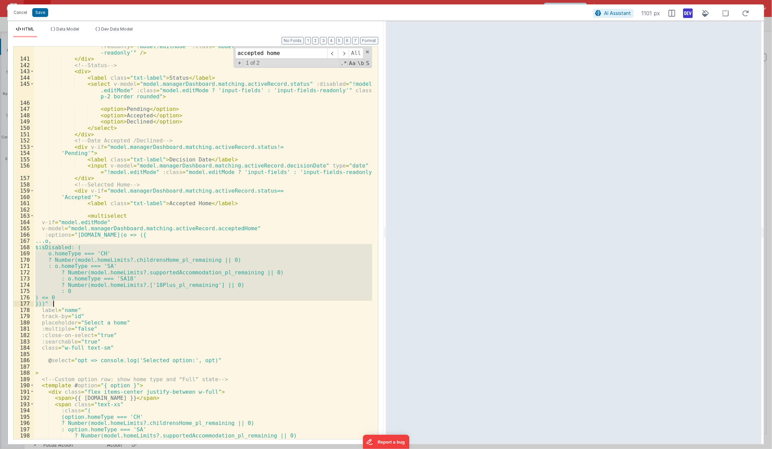
drag, startPoint x: 42, startPoint y: 246, endPoint x: 56, endPoint y: 304, distance: 60.0
click at [56, 304] on div "< input type = "date" v-model = "model.managerDashboard.matching.activeRecord.a…" at bounding box center [203, 246] width 339 height 419
click at [55, 258] on div "< input type = "date" v-model = "model.managerDashboard.matching.activeRecord.a…" at bounding box center [203, 243] width 338 height 393
drag, startPoint x: 45, startPoint y: 249, endPoint x: 70, endPoint y: 297, distance: 53.7
click at [70, 297] on div "< input type = "date" v-model = "model.managerDashboard.matching.activeRecord.a…" at bounding box center [203, 246] width 339 height 419
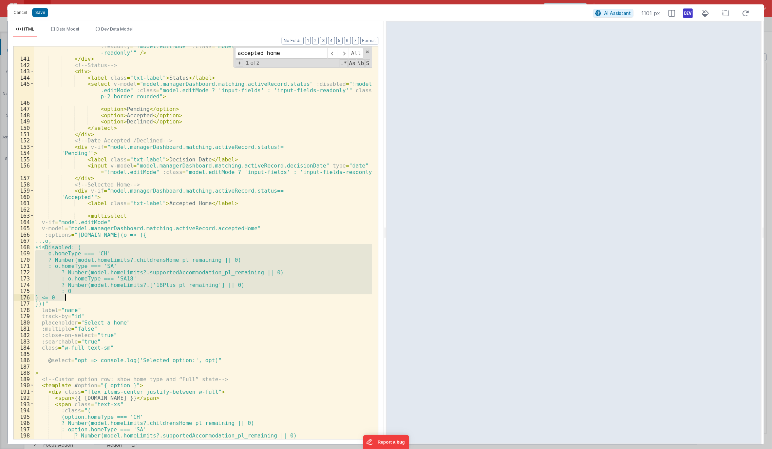
click at [58, 298] on div "< input type = "date" v-model = "model.managerDashboard.matching.activeRecord.a…" at bounding box center [203, 243] width 338 height 393
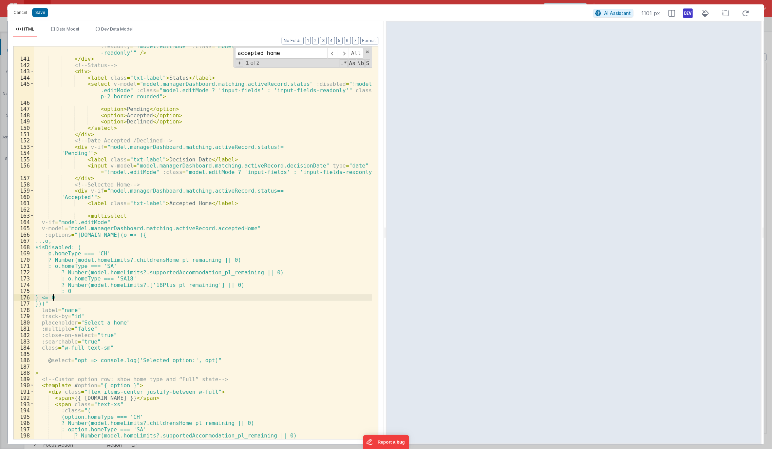
click at [53, 299] on div "< input type = "date" v-model = "model.managerDashboard.matching.activeRecord.a…" at bounding box center [203, 246] width 339 height 419
click at [54, 299] on div "< input type = "date" v-model = "model.managerDashboard.matching.activeRecord.a…" at bounding box center [203, 246] width 339 height 419
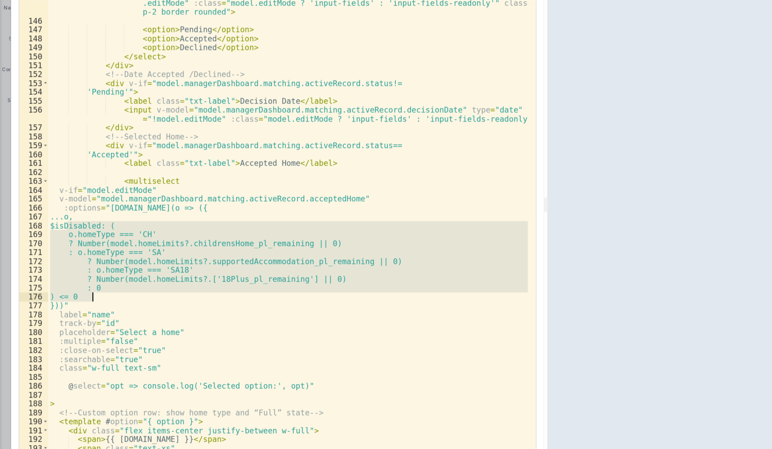
drag, startPoint x: 47, startPoint y: 246, endPoint x: 79, endPoint y: 296, distance: 59.4
click at [79, 296] on div "< input type = "date" v-model = "model.managerDashboard.matching.activeRecord.a…" at bounding box center [203, 246] width 339 height 419
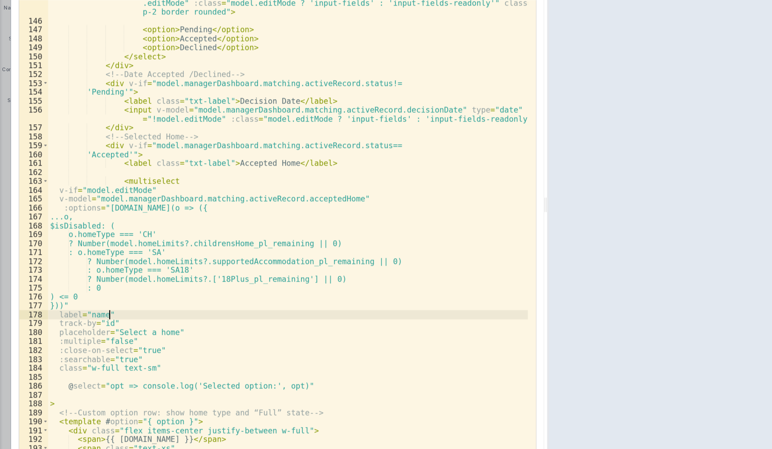
click at [258, 312] on div "< input type = "date" v-model = "model.managerDashboard.matching.activeRecord.a…" at bounding box center [203, 246] width 339 height 419
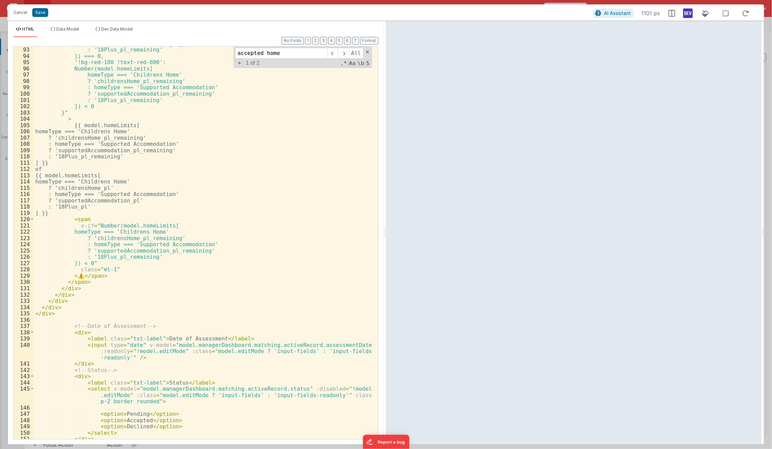
scroll to position [616, 0]
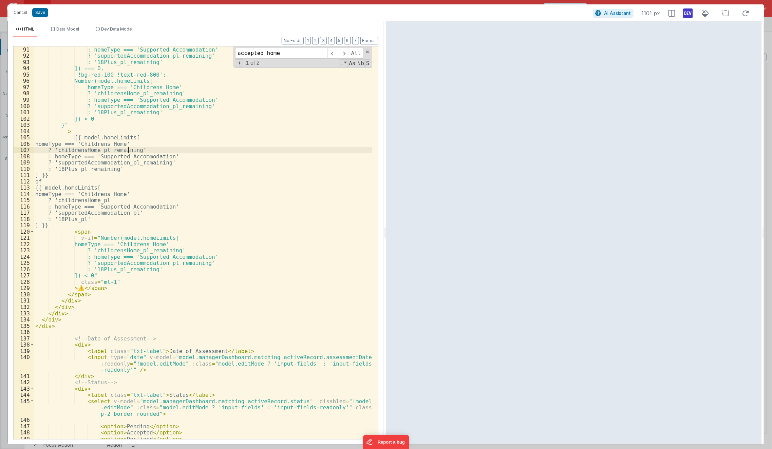
click at [128, 150] on div ": homeType === 'Supported Accommodation' ? 'supportedAccommodation_pl_remaining…" at bounding box center [203, 250] width 339 height 406
click at [128, 150] on div ": homeType === 'Supported Accommodation' ? 'supportedAccommodation_pl_remaining…" at bounding box center [203, 243] width 338 height 393
click at [128, 150] on div ": homeType === 'Supported Accommodation' ? 'supportedAccommodation_pl_remaining…" at bounding box center [203, 250] width 339 height 406
